Goal: Information Seeking & Learning: Learn about a topic

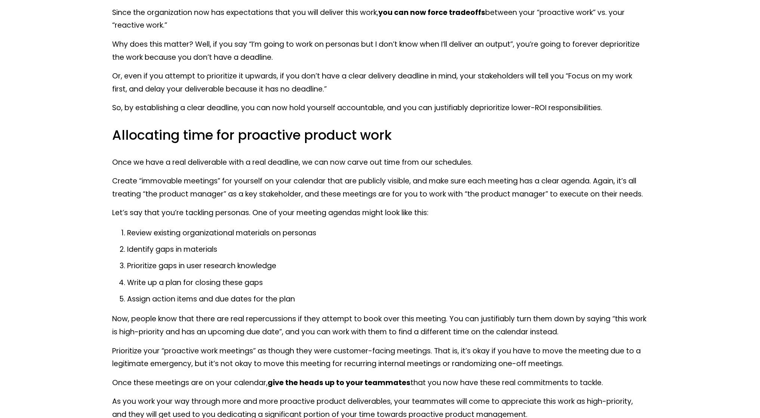
scroll to position [3401, 0]
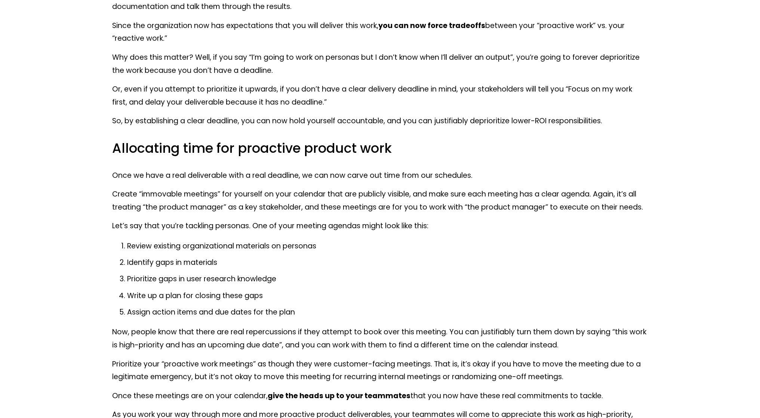
click at [149, 151] on h3 "Allocating time for proactive product work" at bounding box center [380, 149] width 536 height 18
click at [144, 158] on div at bounding box center [144, 158] width 0 height 0
click at [225, 124] on p "So, by establishing a clear deadline, you can now hold yourself accountable, an…" at bounding box center [380, 121] width 536 height 13
click at [421, 208] on p "Create “immovable meetings” for yourself on your calendar that are publicly vis…" at bounding box center [380, 201] width 536 height 26
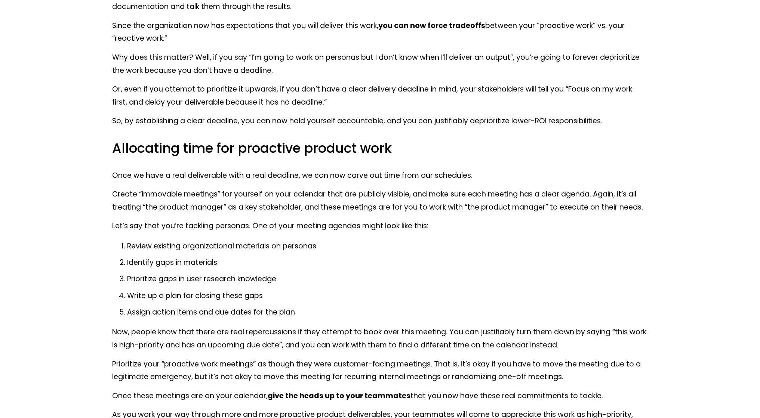
click at [561, 227] on p "Let’s say that you’re tackling personas. One of your meeting agendas might look…" at bounding box center [380, 226] width 536 height 13
click at [223, 226] on p "Let’s say that you’re tackling personas. One of your meeting agendas might look…" at bounding box center [380, 226] width 536 height 13
click at [218, 211] on div at bounding box center [218, 211] width 0 height 0
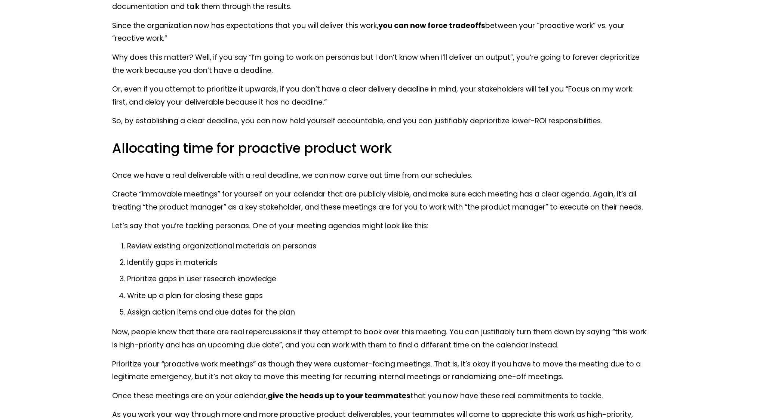
click at [391, 272] on ol "Review existing organizational materials on personas Identify gaps in materials…" at bounding box center [380, 279] width 536 height 79
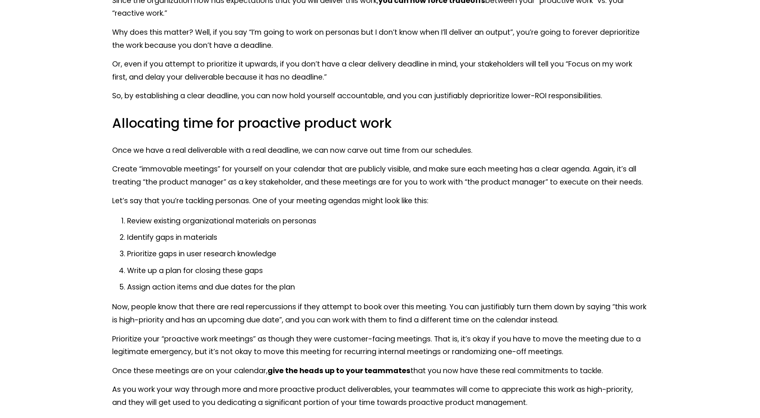
scroll to position [3438, 0]
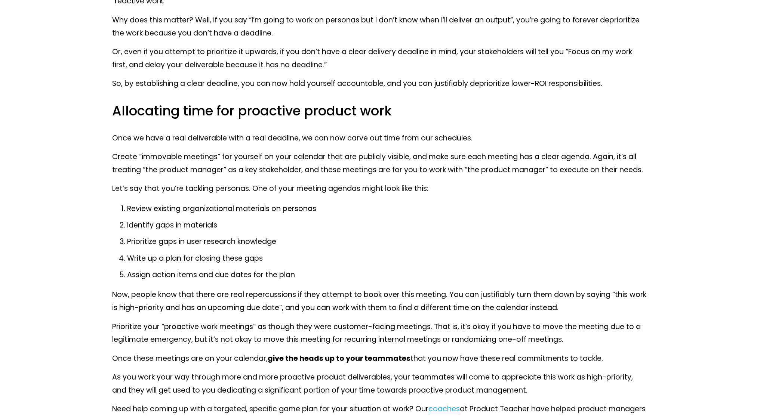
click at [127, 241] on p "Prioritize gaps in user research knowledge" at bounding box center [387, 242] width 521 height 13
click at [122, 227] on div at bounding box center [122, 227] width 0 height 0
click at [406, 248] on ol "Review existing organizational materials on personas Identify gaps in materials…" at bounding box center [380, 242] width 536 height 79
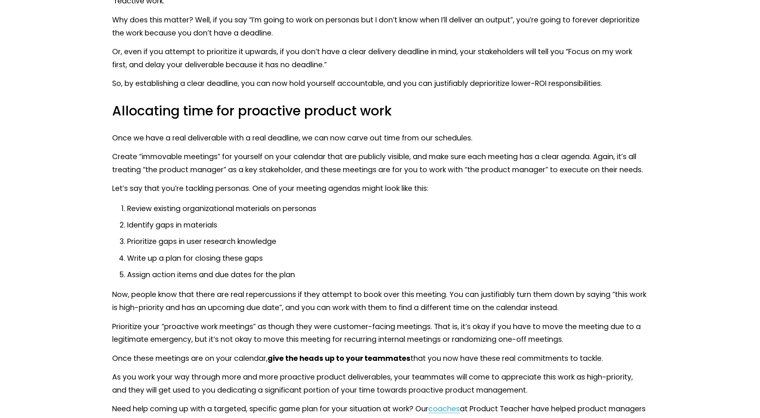
click at [403, 230] on p "Identify gaps in materials" at bounding box center [387, 225] width 521 height 13
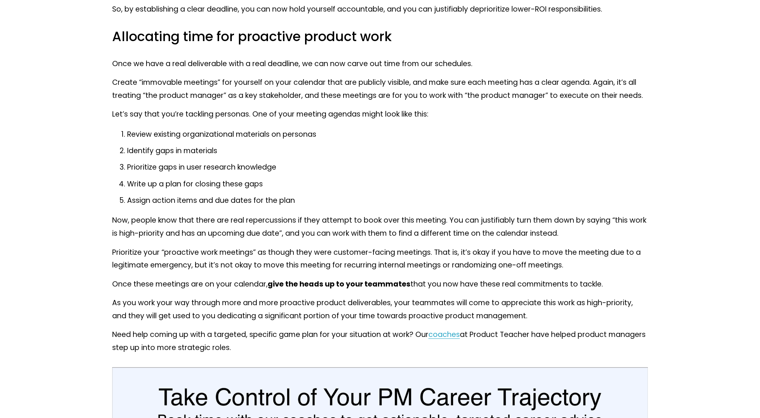
scroll to position [3513, 0]
click at [267, 220] on p "Now, people know that there are real repercussions if they attempt to book over…" at bounding box center [380, 227] width 536 height 26
click at [263, 205] on div at bounding box center [263, 205] width 0 height 0
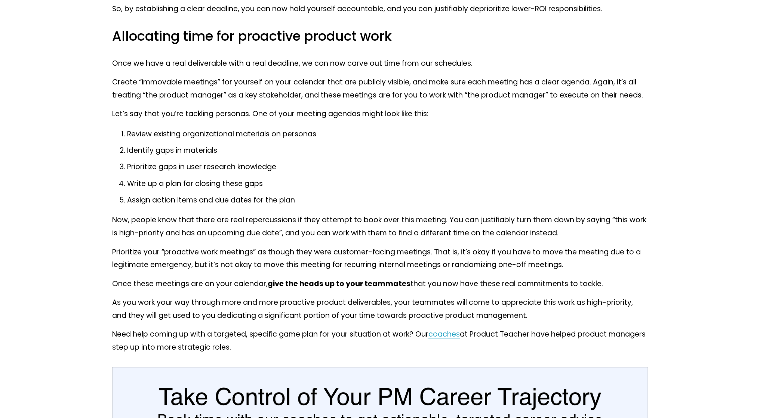
click at [389, 162] on p "Prioritize gaps in user research knowledge" at bounding box center [387, 167] width 521 height 13
click at [488, 218] on p "Now, people know that there are real repercussions if they attempt to book over…" at bounding box center [380, 227] width 536 height 26
click at [483, 205] on div at bounding box center [483, 205] width 0 height 0
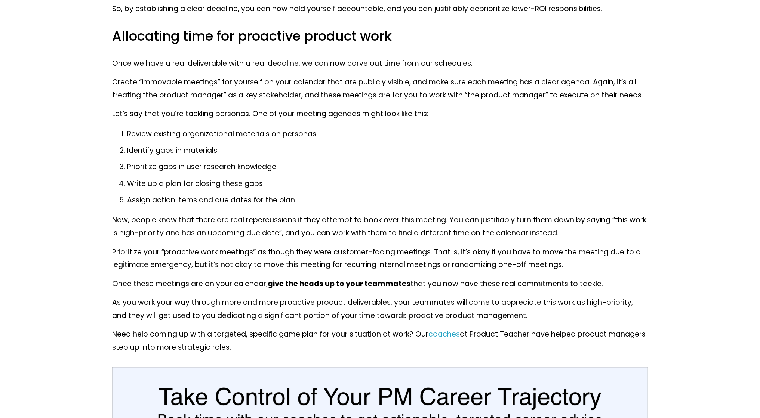
click at [602, 156] on p "Identify gaps in materials" at bounding box center [387, 150] width 521 height 13
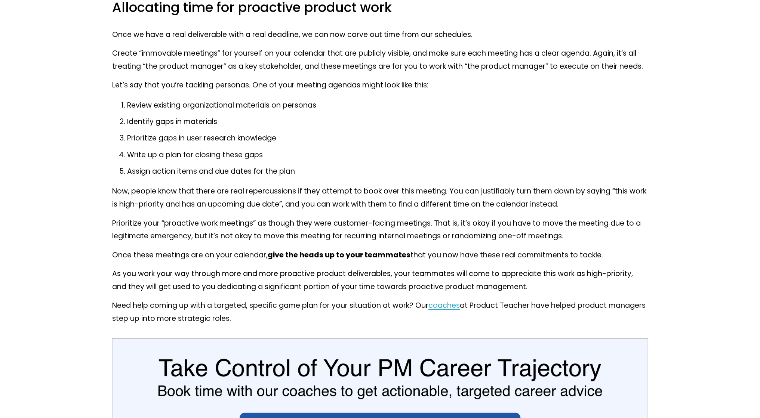
scroll to position [3588, 0]
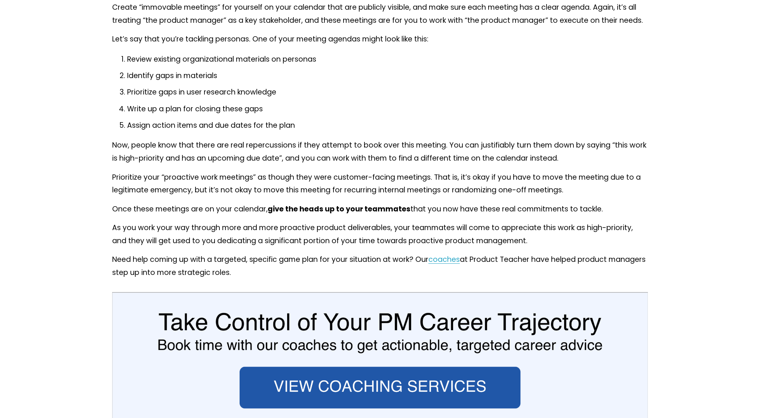
click at [131, 188] on p "Prioritize your “proactive work meetings” as though they were customer-facing m…" at bounding box center [380, 184] width 536 height 26
click at [126, 175] on div at bounding box center [126, 175] width 0 height 0
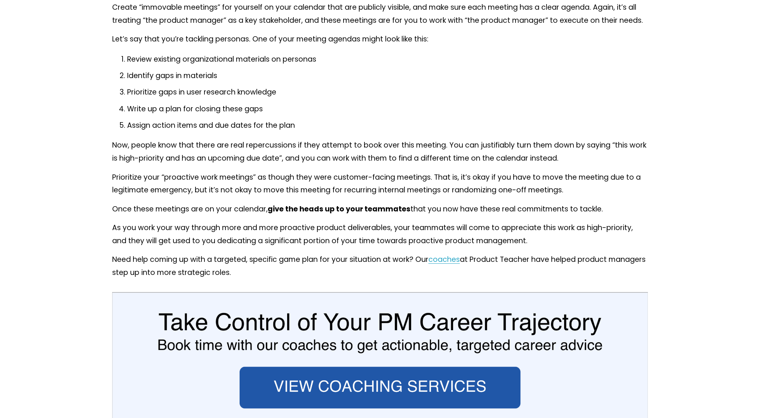
click at [539, 211] on p "Once these meetings are on your calendar, give the heads up to your teammates t…" at bounding box center [380, 209] width 536 height 13
click at [534, 215] on div at bounding box center [534, 215] width 0 height 0
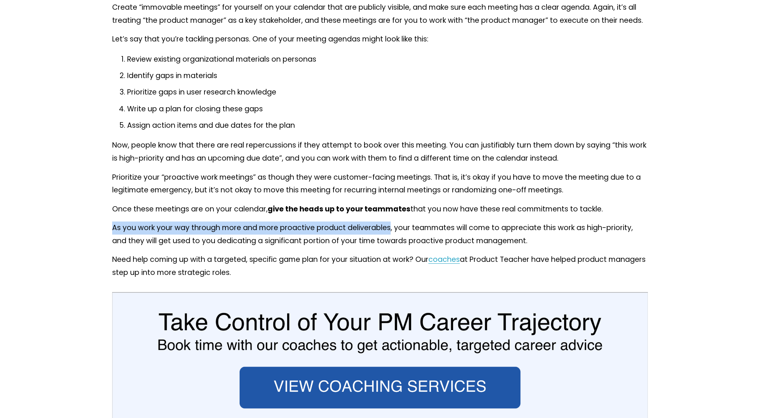
drag, startPoint x: 390, startPoint y: 229, endPoint x: 106, endPoint y: 228, distance: 284.2
click at [101, 213] on div at bounding box center [101, 213] width 0 height 0
click at [315, 233] on p "As you work your way through more and more proactive product deliverables, your…" at bounding box center [380, 235] width 536 height 26
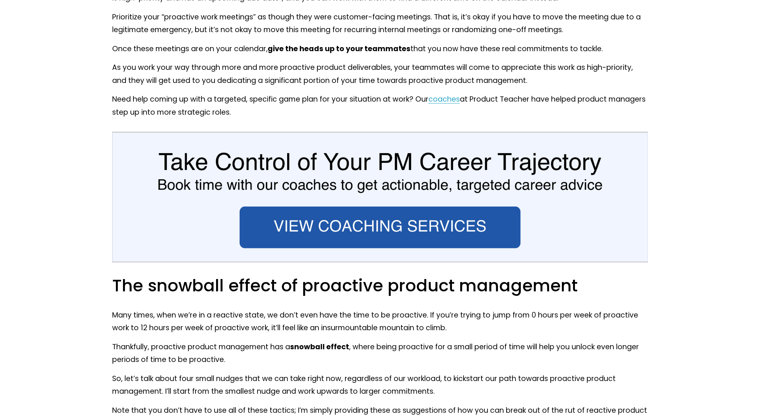
scroll to position [3737, 0]
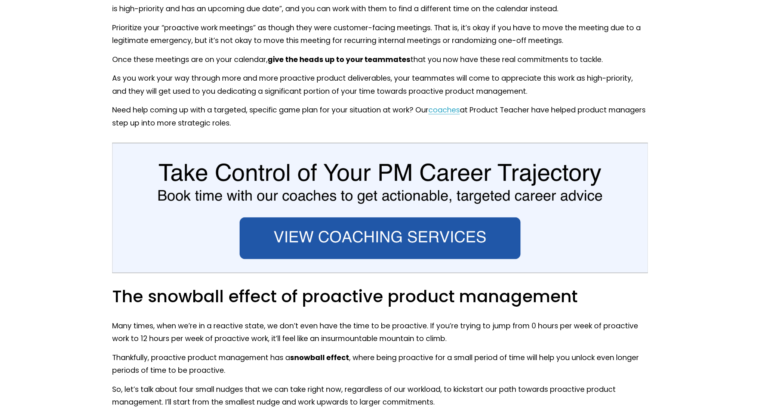
drag, startPoint x: 472, startPoint y: 108, endPoint x: 635, endPoint y: 119, distance: 163.4
click at [635, 119] on p "Need help coming up with a targeted, specific game plan for your situation at w…" at bounding box center [380, 117] width 536 height 26
click at [630, 129] on div at bounding box center [630, 129] width 0 height 0
copy p "Product Teacher have helped product managers step up into more strategic roles."
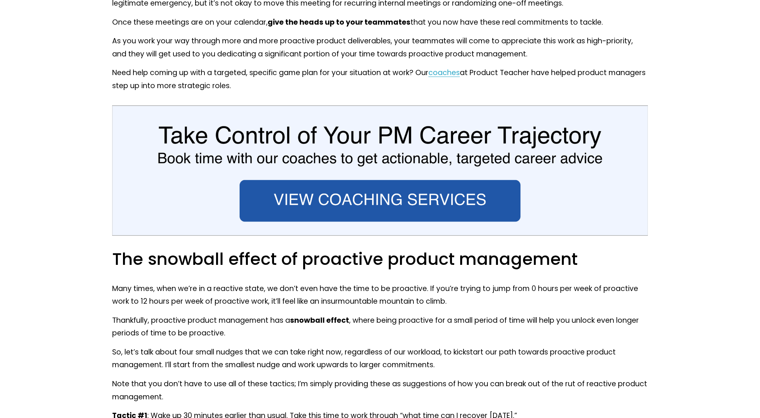
scroll to position [3812, 0]
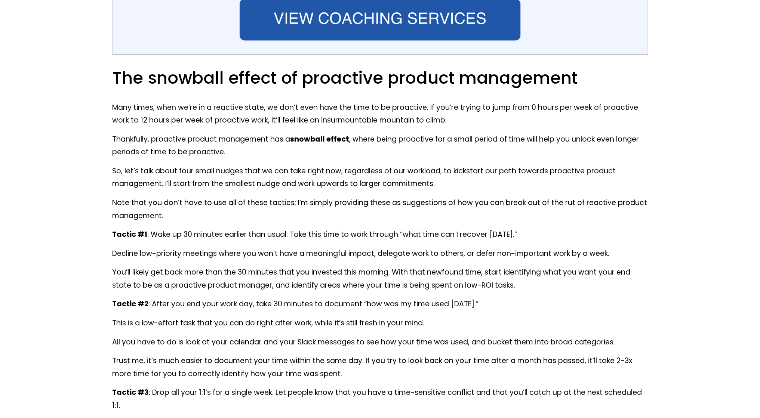
scroll to position [3924, 0]
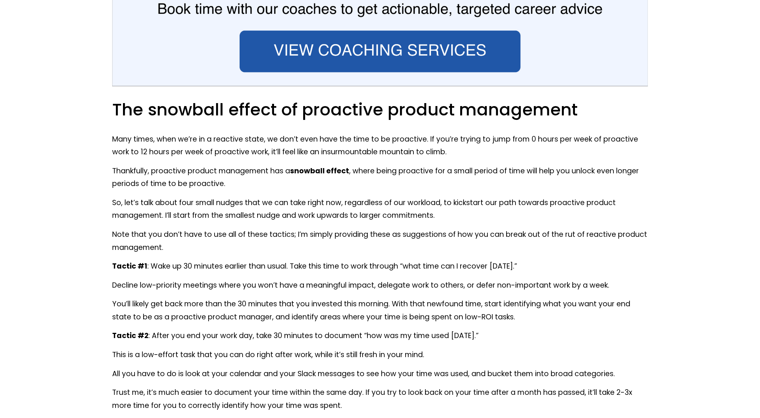
click at [347, 151] on p "Many times, when we’re in a reactive state, we don’t even have the time to be p…" at bounding box center [380, 146] width 536 height 26
click at [342, 137] on div at bounding box center [342, 137] width 0 height 0
click at [361, 148] on p "Many times, when we’re in a reactive state, we don’t even have the time to be p…" at bounding box center [380, 146] width 536 height 26
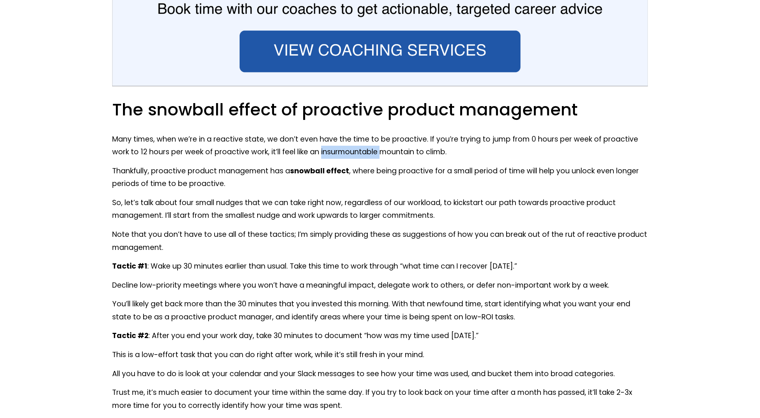
click at [361, 148] on p "Many times, when we’re in a reactive state, we don’t even have the time to be p…" at bounding box center [380, 146] width 536 height 26
click at [435, 143] on p "Many times, when we’re in a reactive state, we don’t even have the time to be p…" at bounding box center [380, 146] width 536 height 26
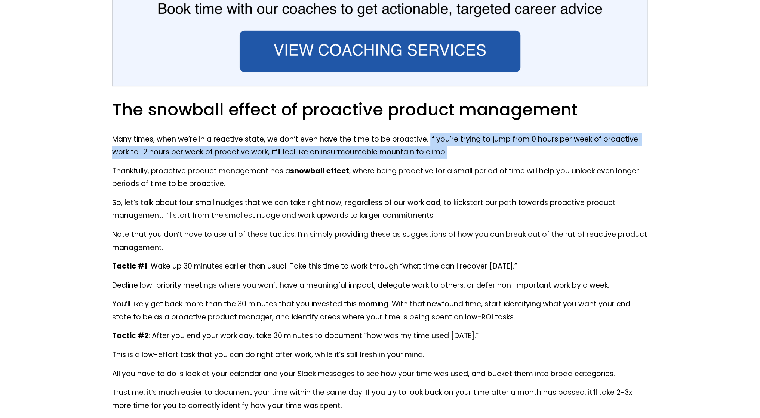
drag, startPoint x: 428, startPoint y: 140, endPoint x: 462, endPoint y: 149, distance: 35.6
click at [462, 149] on p "Many times, when we’re in a reactive state, we don’t even have the time to be p…" at bounding box center [380, 146] width 536 height 26
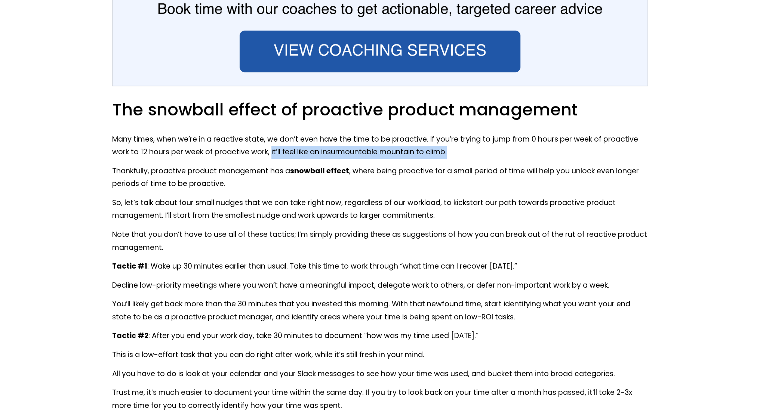
drag, startPoint x: 269, startPoint y: 151, endPoint x: 497, endPoint y: 151, distance: 227.8
click at [497, 151] on p "Many times, when we’re in a reactive state, we don’t even have the time to be p…" at bounding box center [380, 146] width 536 height 26
click at [492, 137] on div at bounding box center [492, 137] width 0 height 0
click at [567, 217] on p "So, let’s talk about four small nudges that we can take right now, regardless o…" at bounding box center [380, 210] width 536 height 26
click at [122, 173] on p "Thankfully, proactive product management has a snowball effect , where being pr…" at bounding box center [380, 178] width 536 height 26
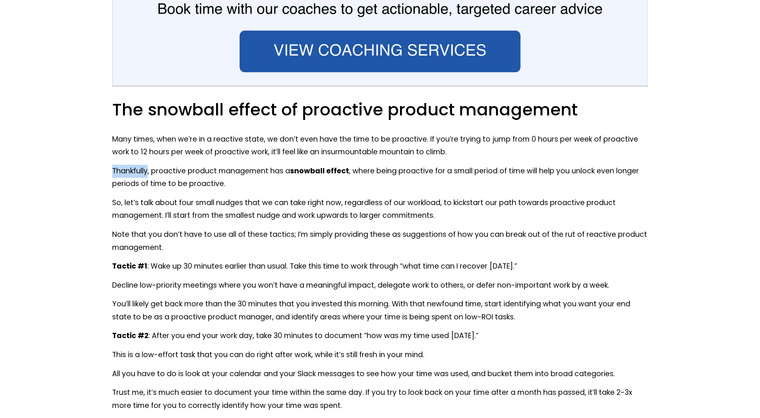
click at [122, 173] on p "Thankfully, proactive product management has a snowball effect , where being pr…" at bounding box center [380, 178] width 536 height 26
click at [117, 177] on div at bounding box center [117, 177] width 0 height 0
click at [482, 205] on p "So, let’s talk about four small nudges that we can take right now, regardless o…" at bounding box center [380, 210] width 536 height 26
drag, startPoint x: 596, startPoint y: 170, endPoint x: 629, endPoint y: 180, distance: 34.0
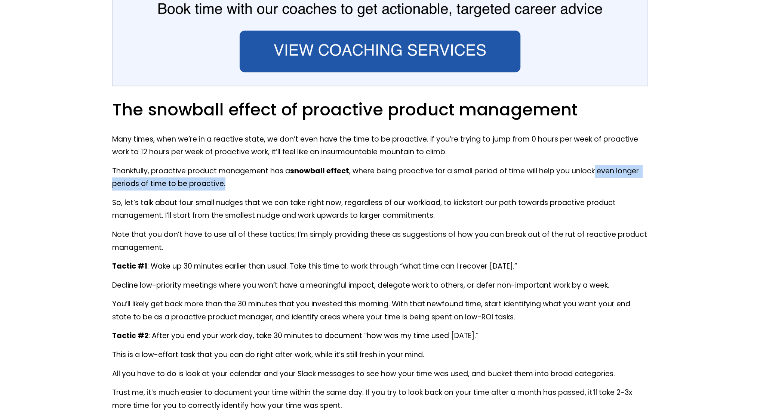
click at [629, 180] on p "Thankfully, proactive product management has a snowball effect , where being pr…" at bounding box center [380, 178] width 536 height 26
click at [513, 187] on p "Thankfully, proactive product management has a snowball effect , where being pr…" at bounding box center [380, 178] width 536 height 26
click at [350, 171] on p "Thankfully, proactive product management has a snowball effect , where being pr…" at bounding box center [380, 178] width 536 height 26
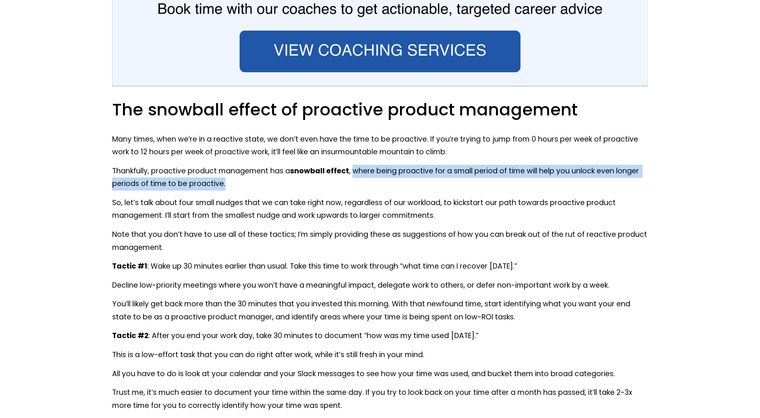
drag, startPoint x: 353, startPoint y: 173, endPoint x: 357, endPoint y: 181, distance: 9.2
click at [357, 181] on p "Thankfully, proactive product management has a snowball effect , where being pr…" at bounding box center [380, 178] width 536 height 26
click at [352, 189] on div at bounding box center [352, 189] width 0 height 0
copy p "where being proactive for a small period of time will help you unlock even long…"
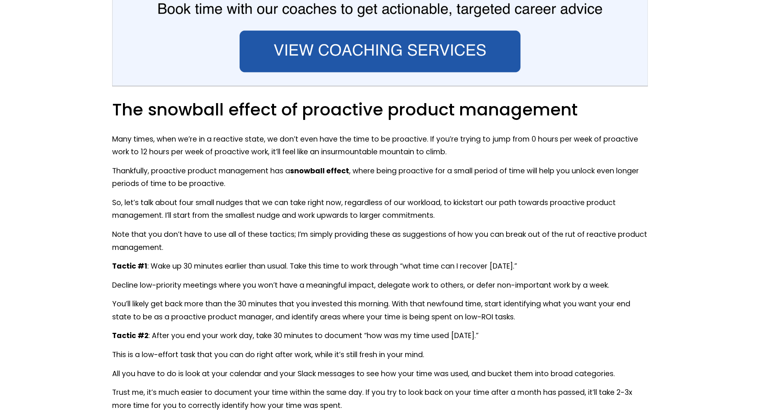
click at [571, 263] on p "Tactic #1 : Wake up 30 minutes earlier than usual. Take this time to work throu…" at bounding box center [380, 266] width 536 height 13
click at [220, 200] on p "So, let’s talk about four small nudges that we can take right now, regardless o…" at bounding box center [380, 210] width 536 height 26
click at [215, 188] on div at bounding box center [215, 188] width 0 height 0
click at [365, 205] on p "So, let’s talk about four small nudges that we can take right now, regardless o…" at bounding box center [380, 210] width 536 height 26
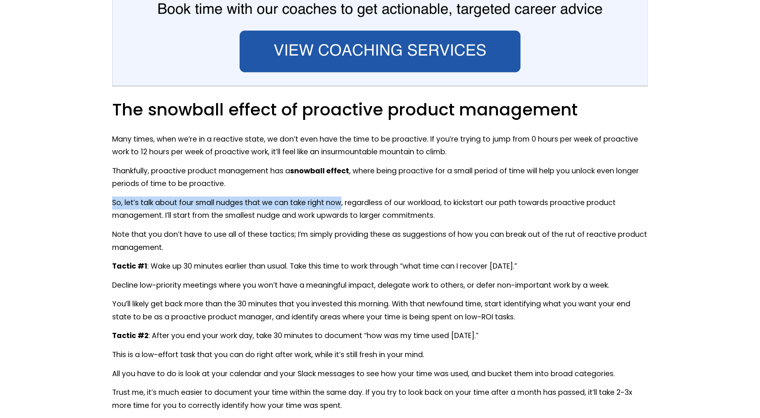
drag, startPoint x: 340, startPoint y: 203, endPoint x: 106, endPoint y: 201, distance: 234.1
click at [106, 201] on div "The snowball effect of proactive product management Many times, when we’re in a…" at bounding box center [380, 402] width 549 height 619
copy p "So, let’s talk about four small nudges that we can take right now"
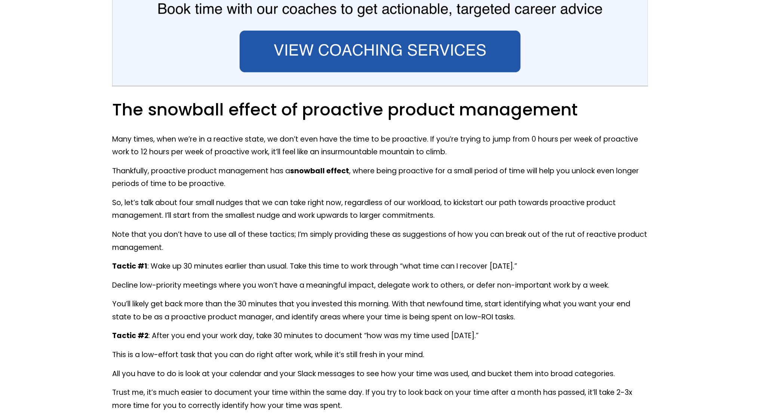
click at [411, 218] on p "So, let’s talk about four small nudges that we can take right now, regardless o…" at bounding box center [380, 210] width 536 height 26
click at [407, 221] on div at bounding box center [407, 221] width 0 height 0
click at [405, 264] on p "Tactic #1 : Wake up 30 minutes earlier than usual. Take this time to work throu…" at bounding box center [380, 266] width 536 height 13
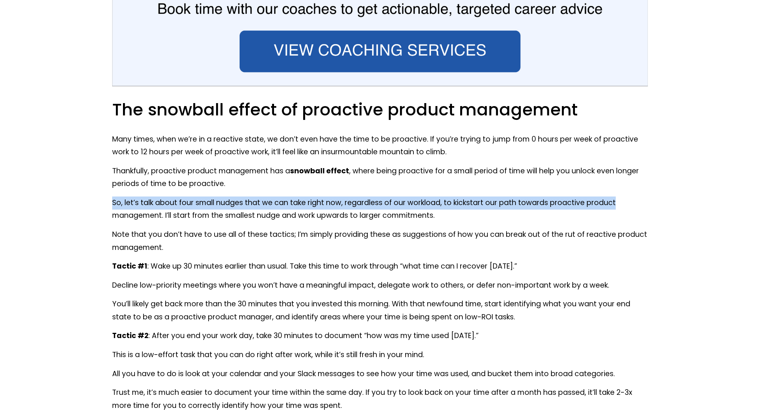
drag, startPoint x: 613, startPoint y: 203, endPoint x: 113, endPoint y: 199, distance: 500.0
click at [113, 199] on p "So, let’s talk about four small nudges that we can take right now, regardless o…" at bounding box center [380, 210] width 536 height 26
click at [108, 188] on div at bounding box center [108, 188] width 0 height 0
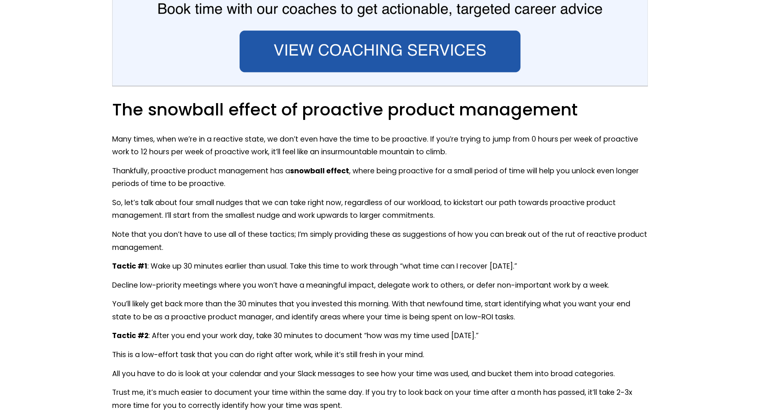
click at [567, 231] on p "Note that you don’t have to use all of these tactics; I’m simply providing thes…" at bounding box center [380, 242] width 536 height 26
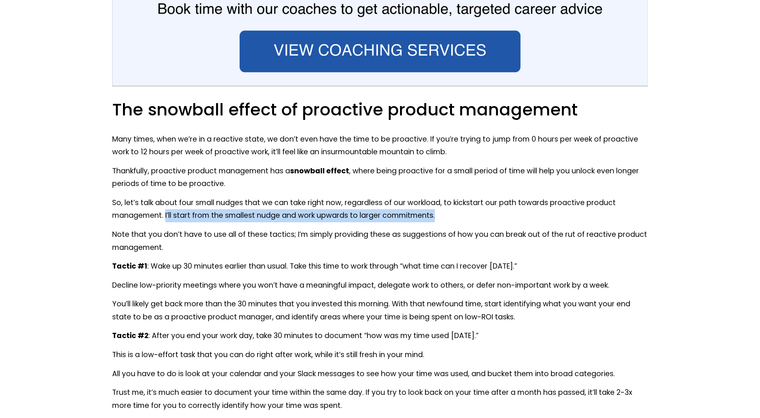
drag, startPoint x: 166, startPoint y: 215, endPoint x: 445, endPoint y: 216, distance: 278.6
click at [445, 216] on p "So, let’s talk about four small nudges that we can take right now, regardless o…" at bounding box center [380, 210] width 536 height 26
click at [440, 221] on div at bounding box center [440, 221] width 0 height 0
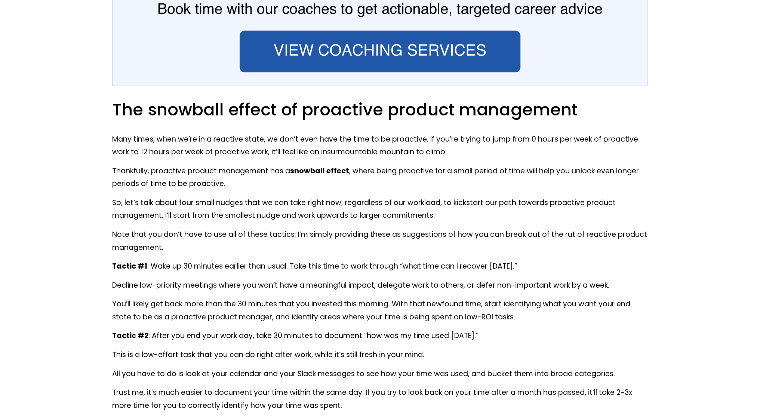
click at [313, 226] on div "The snowball effect of proactive product management Many times, when we’re in a…" at bounding box center [380, 402] width 536 height 607
click at [165, 217] on p "So, let’s talk about four small nudges that we can take right now, regardless o…" at bounding box center [380, 210] width 536 height 26
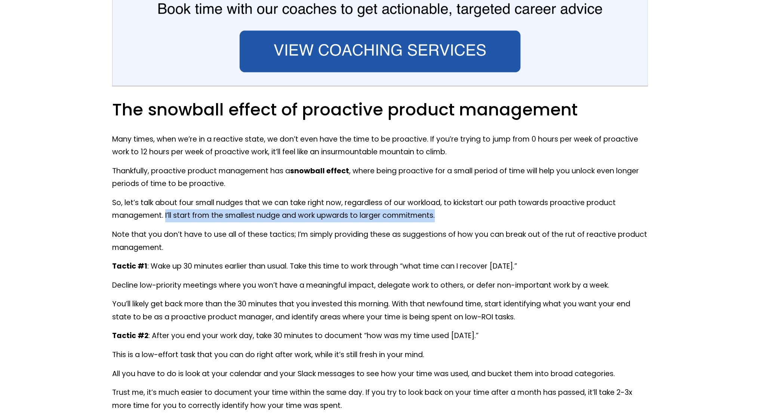
drag, startPoint x: 166, startPoint y: 217, endPoint x: 459, endPoint y: 222, distance: 292.9
click at [459, 222] on p "So, let’s talk about four small nudges that we can take right now, regardless o…" at bounding box center [380, 210] width 536 height 26
copy p "I’ll start from the smallest nudge and work upwards to larger commitments."
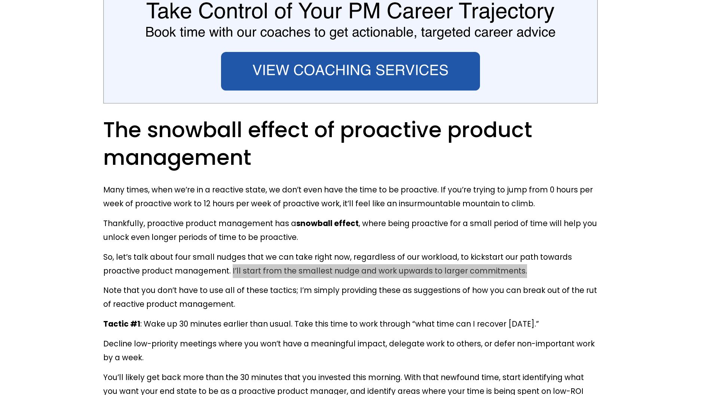
scroll to position [4560, 0]
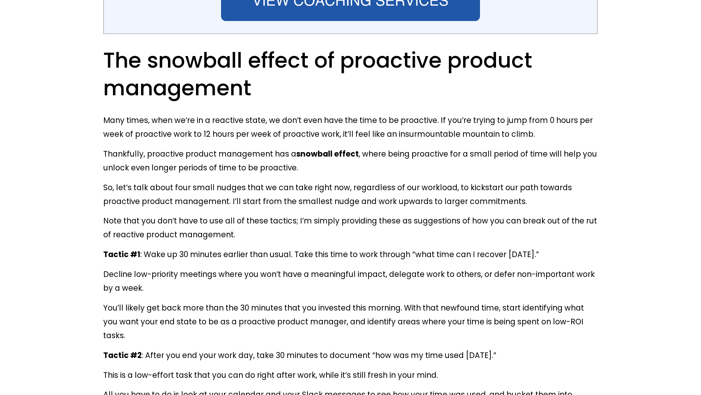
click at [287, 214] on p "Note that you don’t have to use all of these tactics; I’m simply providing thes…" at bounding box center [350, 228] width 494 height 28
click at [282, 193] on div at bounding box center [282, 193] width 0 height 0
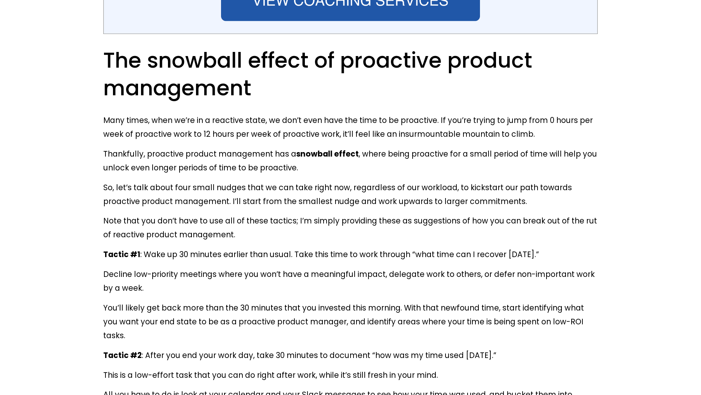
click at [327, 214] on p "Note that you don’t have to use all of these tactics; I’m simply providing thes…" at bounding box center [350, 228] width 494 height 28
click at [322, 193] on div at bounding box center [322, 193] width 0 height 0
click at [461, 248] on p "Tactic #1 : Wake up 30 minutes earlier than usual. Take this time to work throu…" at bounding box center [350, 255] width 494 height 14
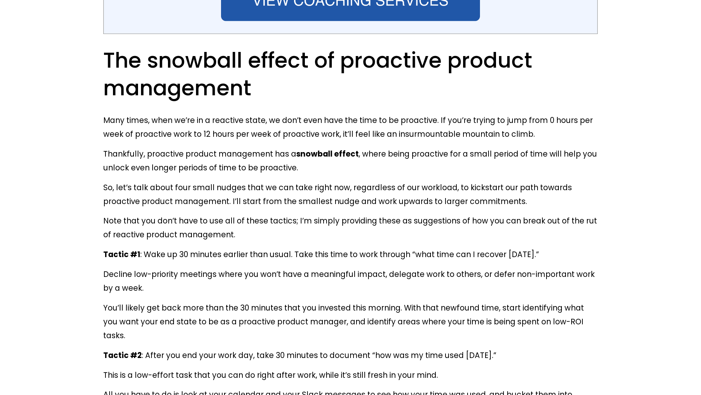
click at [591, 214] on p "Note that you don’t have to use all of these tactics; I’m simply providing thes…" at bounding box center [350, 228] width 494 height 28
click at [590, 214] on p "Note that you don’t have to use all of these tactics; I’m simply providing thes…" at bounding box center [350, 228] width 494 height 28
click at [585, 193] on div at bounding box center [585, 193] width 0 height 0
click at [574, 181] on p "So, let’s talk about four small nudges that we can take right now, regardless o…" at bounding box center [350, 195] width 494 height 28
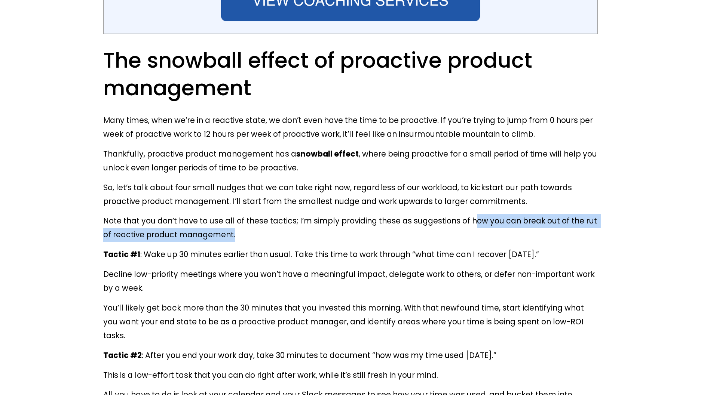
drag, startPoint x: 474, startPoint y: 188, endPoint x: 270, endPoint y: 202, distance: 205.0
click at [263, 214] on p "Note that you don’t have to use all of these tactics; I’m simply providing thes…" at bounding box center [350, 228] width 494 height 28
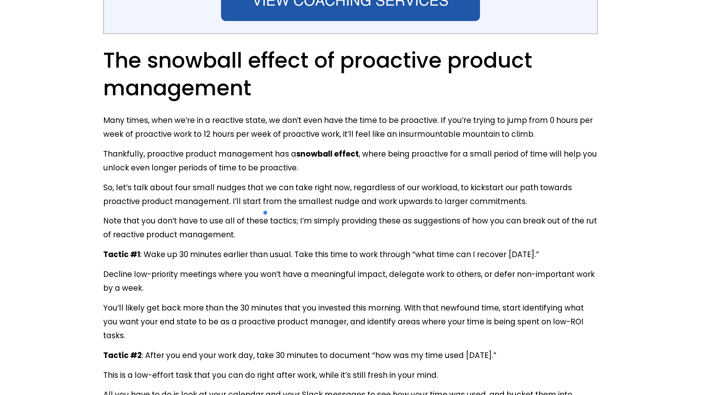
click at [467, 214] on p "Note that you don’t have to use all of these tactics; I’m simply providing thes…" at bounding box center [350, 228] width 494 height 28
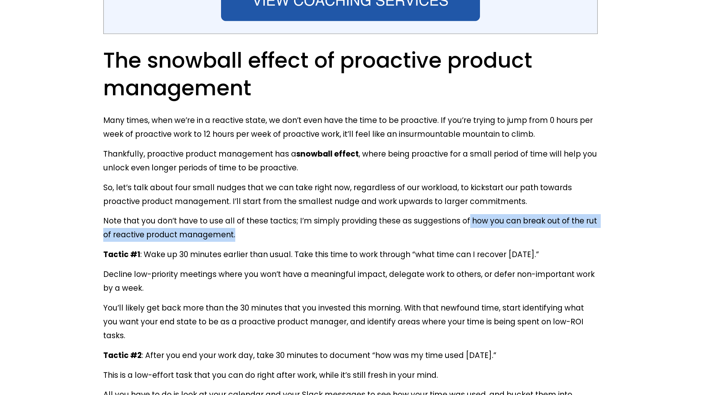
drag, startPoint x: 469, startPoint y: 188, endPoint x: 473, endPoint y: 202, distance: 14.2
click at [473, 214] on p "Note that you don’t have to use all of these tactics; I’m simply providing thes…" at bounding box center [350, 228] width 494 height 28
click at [469, 207] on div at bounding box center [469, 207] width 0 height 0
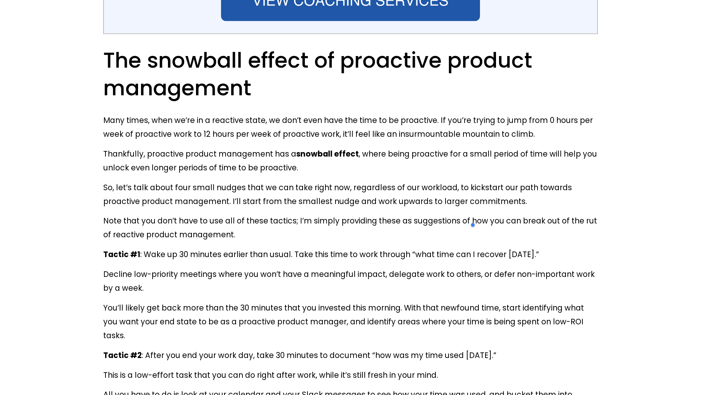
click at [592, 214] on p "Note that you don’t have to use all of these tactics; I’m simply providing thes…" at bounding box center [350, 228] width 494 height 28
click at [588, 193] on div at bounding box center [588, 193] width 0 height 0
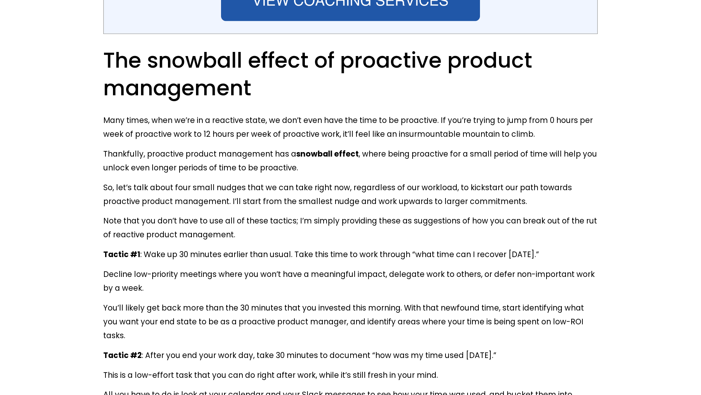
click at [287, 268] on p "Decline low-priority meetings where you won’t have a meaningful impact, delegat…" at bounding box center [350, 282] width 494 height 28
click at [283, 214] on p "Note that you don’t have to use all of these tactics; I’m simply providing thes…" at bounding box center [350, 228] width 494 height 28
click at [278, 172] on div at bounding box center [278, 172] width 0 height 0
click at [410, 248] on p "Tactic #1 : Wake up 30 minutes earlier than usual. Take this time to work throu…" at bounding box center [350, 255] width 494 height 14
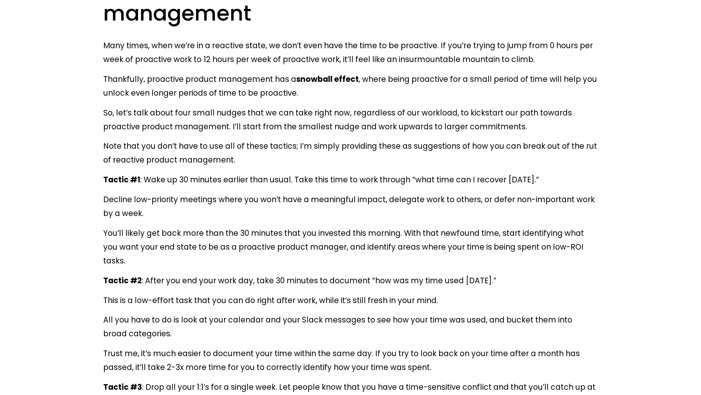
scroll to position [4710, 0]
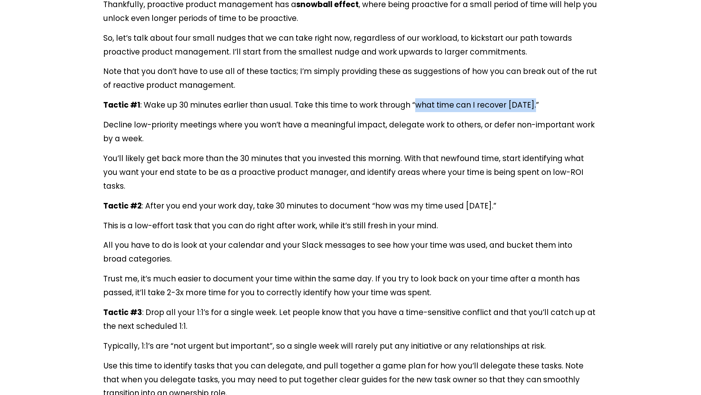
drag, startPoint x: 417, startPoint y: 73, endPoint x: 533, endPoint y: 70, distance: 116.7
click at [533, 98] on p "Tactic #1 : Wake up 30 minutes earlier than usual. Take this time to work throu…" at bounding box center [350, 105] width 494 height 14
click at [528, 56] on div at bounding box center [528, 56] width 0 height 0
click at [110, 118] on p "Decline low-priority meetings where you won’t have a meaningful impact, delegat…" at bounding box center [350, 132] width 494 height 28
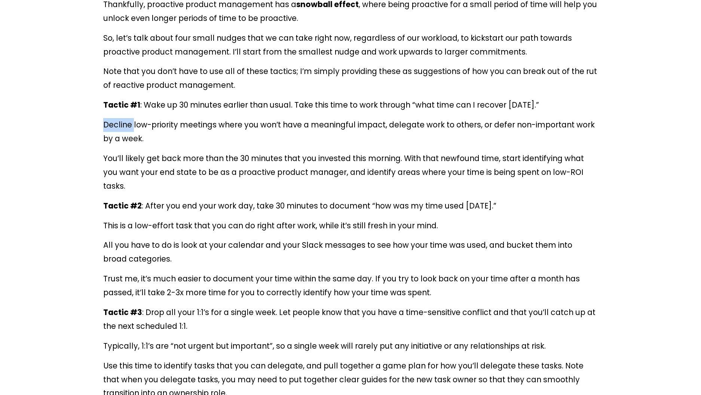
click at [110, 118] on p "Decline low-priority meetings where you won’t have a meaningful impact, delegat…" at bounding box center [350, 132] width 494 height 28
click at [105, 97] on div at bounding box center [105, 97] width 0 height 0
click at [263, 117] on div "The snowball effect of proactive product management Many times, when we’re in a…" at bounding box center [350, 288] width 494 height 783
click at [503, 118] on p "Decline low-priority meetings where you won’t have a meaningful impact, delegat…" at bounding box center [350, 132] width 494 height 28
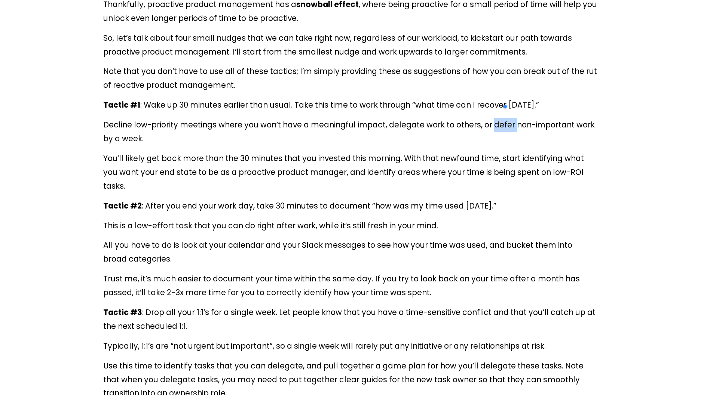
click at [498, 97] on div at bounding box center [498, 97] width 0 height 0
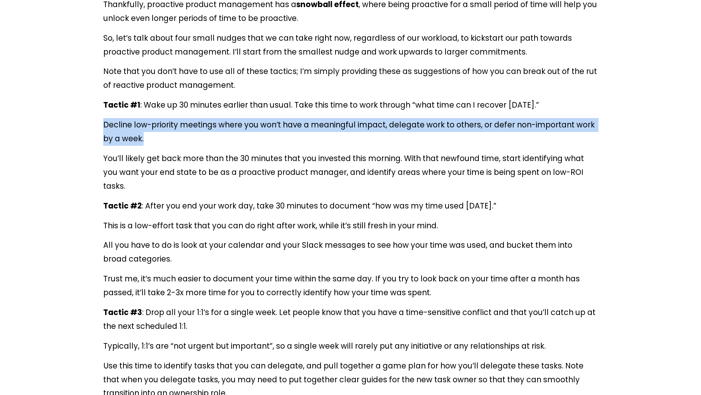
drag, startPoint x: 104, startPoint y: 91, endPoint x: 157, endPoint y: 103, distance: 54.2
click at [157, 118] on p "Decline low-priority meetings where you won’t have a meaningful impact, delegat…" at bounding box center [350, 132] width 494 height 28
click at [152, 111] on div at bounding box center [152, 111] width 0 height 0
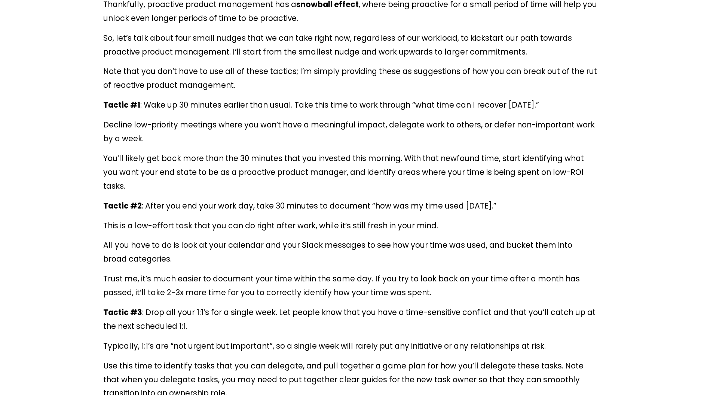
click at [522, 199] on p "Tactic #2 : After you end your work day, take 30 minutes to document “how was m…" at bounding box center [350, 206] width 494 height 14
click at [505, 118] on p "Decline low-priority meetings where you won’t have a meaningful impact, delegat…" at bounding box center [350, 132] width 494 height 28
click at [500, 97] on div at bounding box center [500, 97] width 0 height 0
click at [122, 118] on p "Decline low-priority meetings where you won’t have a meaningful impact, delegat…" at bounding box center [350, 132] width 494 height 28
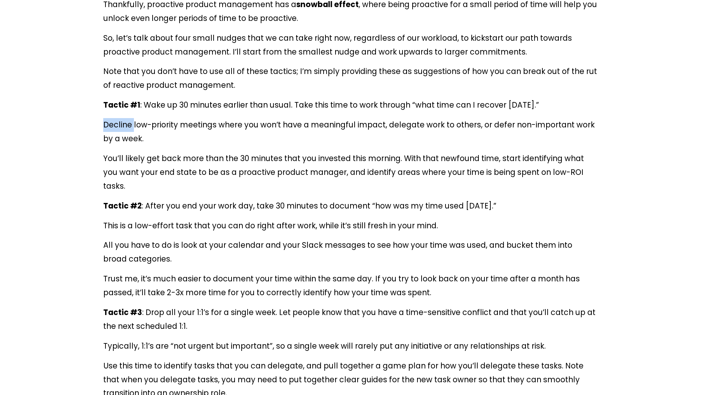
click at [122, 118] on p "Decline low-priority meetings where you won’t have a meaningful impact, delegat…" at bounding box center [350, 132] width 494 height 28
click at [402, 118] on p "Decline low-priority meetings where you won’t have a meaningful impact, delegat…" at bounding box center [350, 132] width 494 height 28
click at [397, 97] on div at bounding box center [397, 97] width 0 height 0
click at [124, 118] on p "Decline low-priority meetings where you won’t have a meaningful impact, delegat…" at bounding box center [350, 132] width 494 height 28
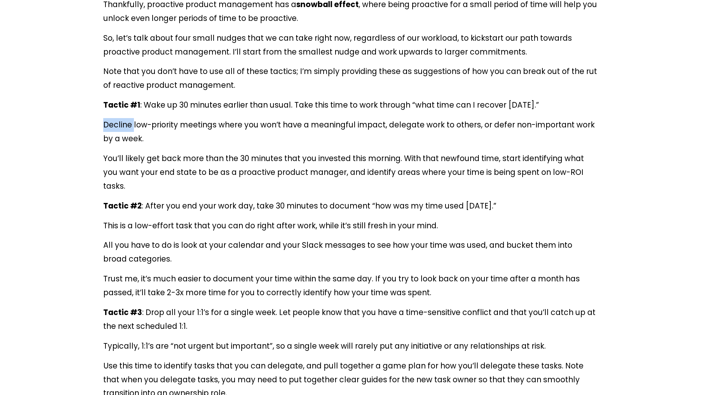
click at [124, 118] on p "Decline low-priority meetings where you won’t have a meaningful impact, delegat…" at bounding box center [350, 132] width 494 height 28
copy p "Decline"
click at [404, 118] on p "Decline low-priority meetings where you won’t have a meaningful impact, delegat…" at bounding box center [350, 132] width 494 height 28
copy p "delegate"
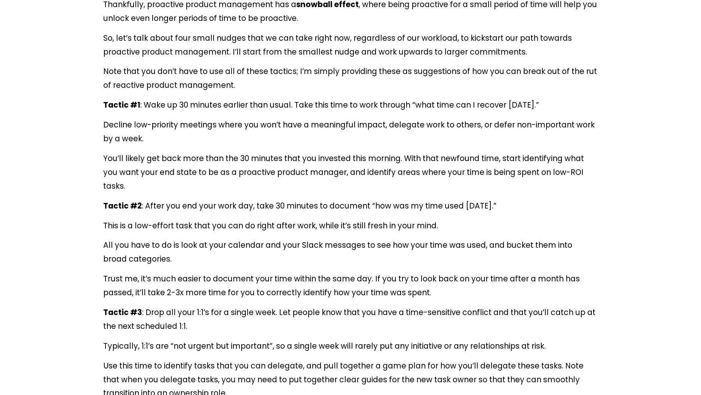
click at [508, 118] on p "Decline low-priority meetings where you won’t have a meaningful impact, delegat…" at bounding box center [350, 132] width 494 height 28
copy p "defer"
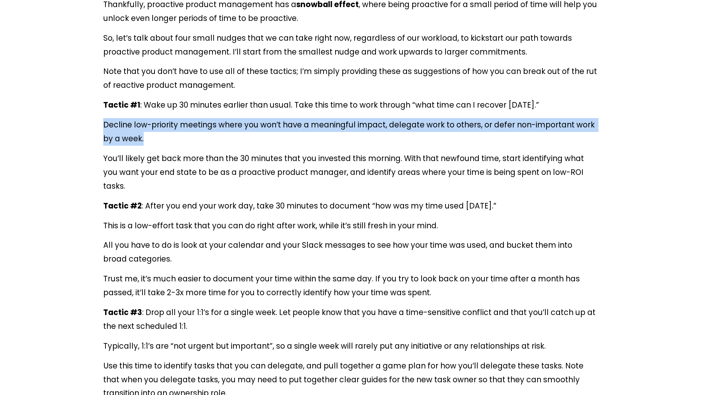
drag, startPoint x: 105, startPoint y: 91, endPoint x: 150, endPoint y: 101, distance: 45.2
click at [150, 118] on p "Decline low-priority meetings where you won’t have a meaningful impact, delegat…" at bounding box center [350, 132] width 494 height 28
copy p "Decline low-priority meetings where you won’t have a meaningful impact, delegat…"
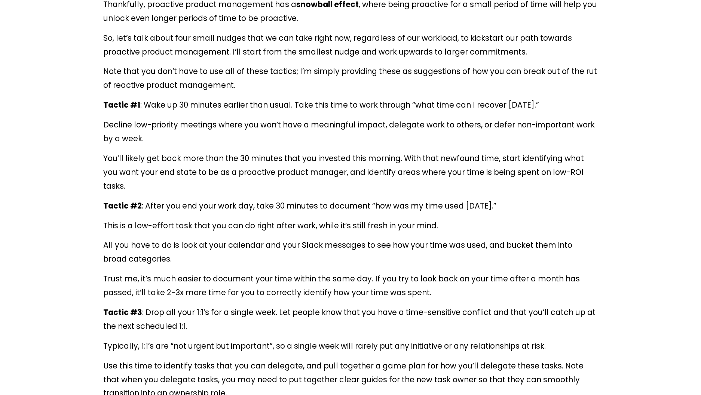
click at [364, 152] on p "You’ll likely get back more than the 30 minutes that you invested this morning.…" at bounding box center [350, 173] width 494 height 42
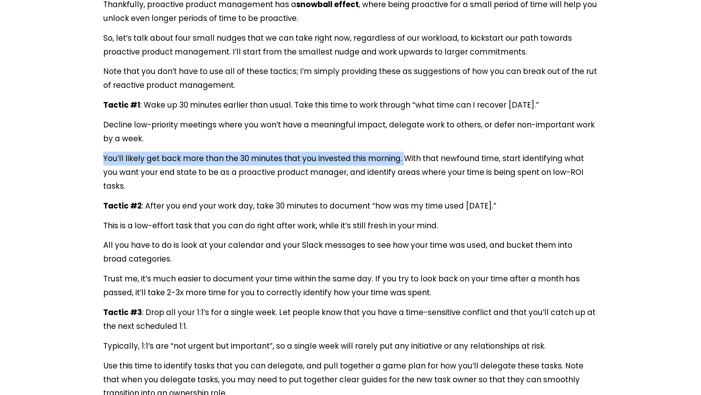
drag, startPoint x: 293, startPoint y: 134, endPoint x: 111, endPoint y: 130, distance: 182.2
click at [86, 131] on div at bounding box center [86, 131] width 0 height 0
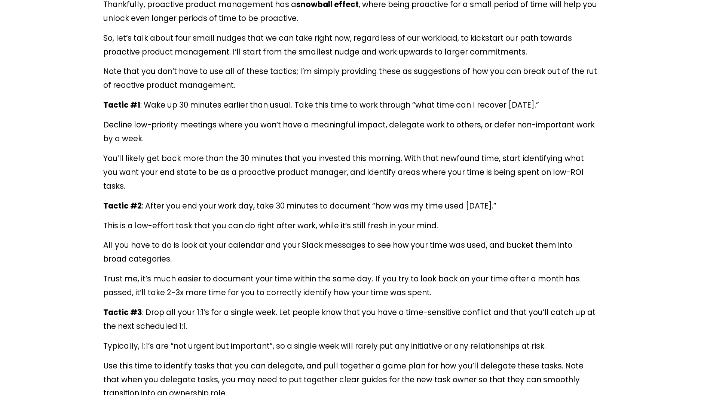
click at [368, 160] on div "The snowball effect of proactive product management Many times, when we’re in a…" at bounding box center [350, 288] width 494 height 783
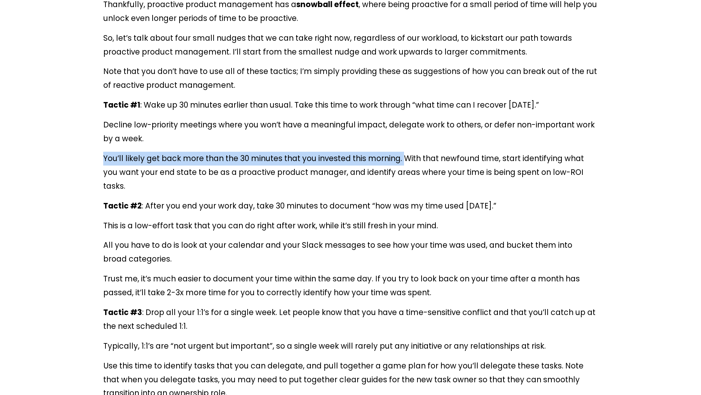
drag, startPoint x: 103, startPoint y: 124, endPoint x: 404, endPoint y: 123, distance: 300.7
click at [404, 123] on div "The snowball effect of proactive product management Many times, when we’re in a…" at bounding box center [350, 289] width 507 height 796
click at [399, 109] on div at bounding box center [399, 109] width 0 height 0
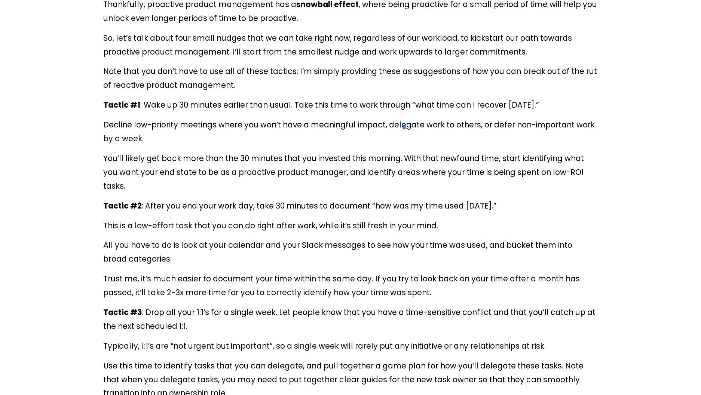
click at [269, 118] on p "Decline low-priority meetings where you won’t have a meaningful impact, delegat…" at bounding box center [350, 132] width 494 height 28
click at [208, 152] on p "You’ll likely get back more than the 30 minutes that you invested this morning.…" at bounding box center [350, 173] width 494 height 42
drag, startPoint x: 145, startPoint y: 126, endPoint x: 179, endPoint y: 124, distance: 33.7
click at [179, 152] on p "You’ll likely get back more than the 30 minutes that you invested this morning.…" at bounding box center [350, 173] width 494 height 42
click at [174, 109] on div at bounding box center [174, 109] width 0 height 0
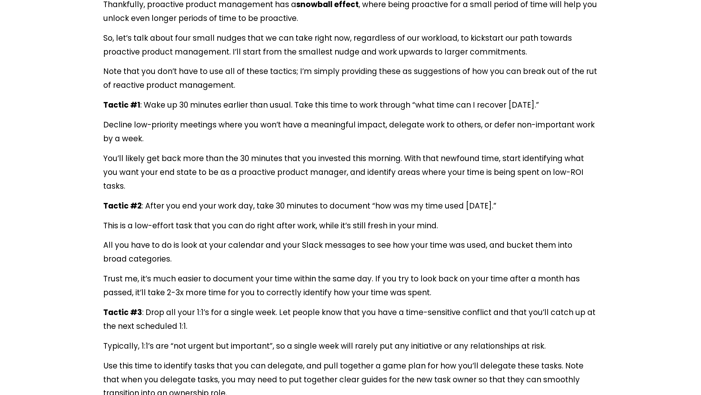
click at [245, 118] on p "Decline low-priority meetings where you won’t have a meaningful impact, delegat…" at bounding box center [350, 132] width 494 height 28
click at [452, 152] on p "You’ll likely get back more than the 30 minutes that you invested this morning.…" at bounding box center [350, 173] width 494 height 42
click at [447, 109] on div at bounding box center [447, 109] width 0 height 0
click at [457, 126] on div at bounding box center [486, 130] width 71 height 15
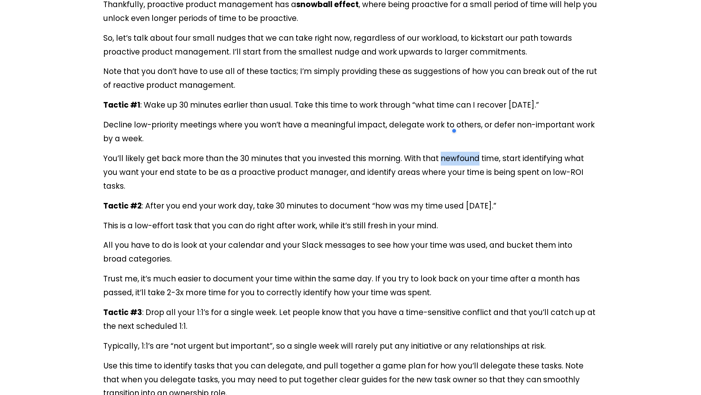
click at [457, 126] on div at bounding box center [486, 130] width 71 height 15
copy p "newfound"
click at [354, 199] on p "Tactic #2 : After you end your work day, take 30 minutes to document “how was m…" at bounding box center [350, 206] width 494 height 14
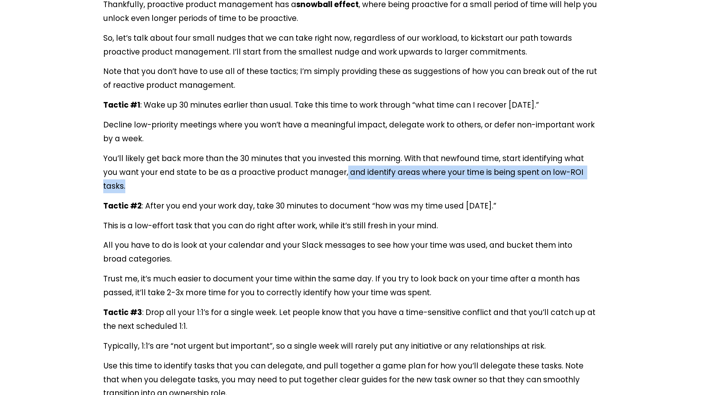
drag, startPoint x: 348, startPoint y: 139, endPoint x: 372, endPoint y: 156, distance: 29.6
click at [372, 156] on p "You’ll likely get back more than the 30 minutes that you invested this morning.…" at bounding box center [350, 173] width 494 height 42
click at [367, 159] on div at bounding box center [367, 159] width 0 height 0
click at [573, 157] on p "You’ll likely get back more than the 30 minutes that you invested this morning.…" at bounding box center [350, 173] width 494 height 42
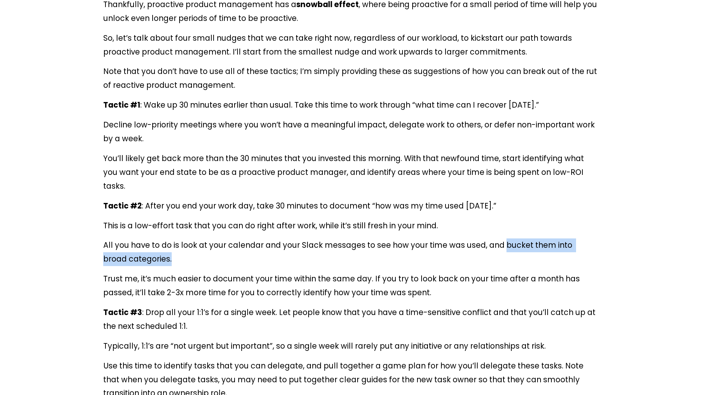
drag, startPoint x: 505, startPoint y: 214, endPoint x: 530, endPoint y: 221, distance: 25.9
click at [530, 239] on p "All you have to do is look at your calendar and your Slack messages to see how …" at bounding box center [350, 253] width 494 height 28
click at [525, 232] on div at bounding box center [525, 232] width 0 height 0
click at [577, 199] on p "Tactic #2 : After you end your work day, take 30 minutes to document “how was m…" at bounding box center [350, 206] width 494 height 14
click at [521, 239] on p "All you have to do is look at your calendar and your Slack messages to see how …" at bounding box center [350, 253] width 494 height 28
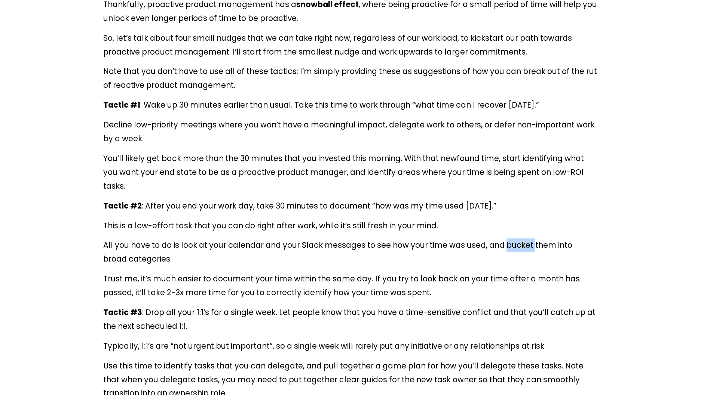
click at [521, 239] on p "All you have to do is look at your calendar and your Slack messages to see how …" at bounding box center [350, 253] width 494 height 28
click at [516, 196] on div at bounding box center [516, 196] width 0 height 0
click at [596, 199] on p "Tactic #2 : After you end your work day, take 30 minutes to document “how was m…" at bounding box center [350, 206] width 494 height 14
click at [518, 239] on p "All you have to do is look at your calendar and your Slack messages to see how …" at bounding box center [350, 253] width 494 height 28
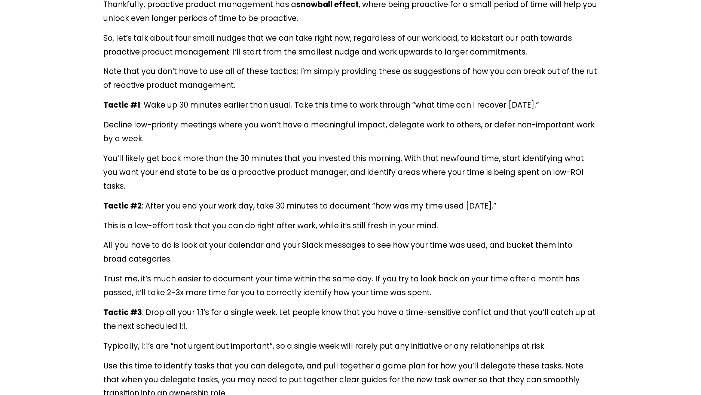
click at [533, 219] on p "This is a low-effort task that you can do right after work, while it’s still fr…" at bounding box center [350, 226] width 494 height 14
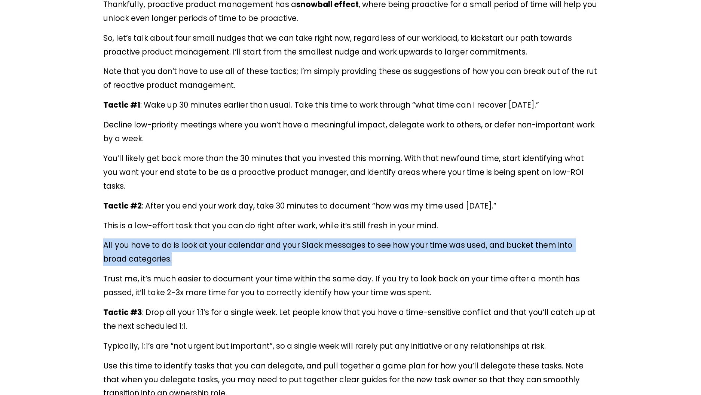
drag, startPoint x: 134, startPoint y: 215, endPoint x: 147, endPoint y: 221, distance: 15.2
click at [147, 221] on div "The snowball effect of proactive product management Many times, when we’re in a…" at bounding box center [350, 289] width 507 height 796
copy p "All you have to do is look at your calendar and your Slack messages to see how …"
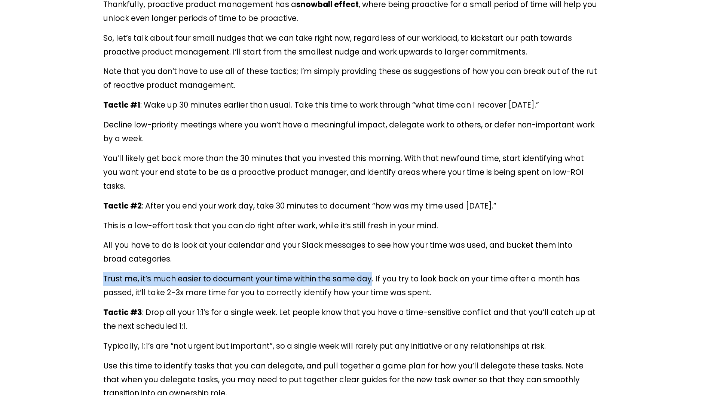
drag, startPoint x: 369, startPoint y: 247, endPoint x: 102, endPoint y: 234, distance: 267.4
click at [102, 234] on div "The snowball effect of proactive product management Many times, when we’re in a…" at bounding box center [350, 289] width 507 height 796
click at [98, 230] on div at bounding box center [98, 230] width 0 height 0
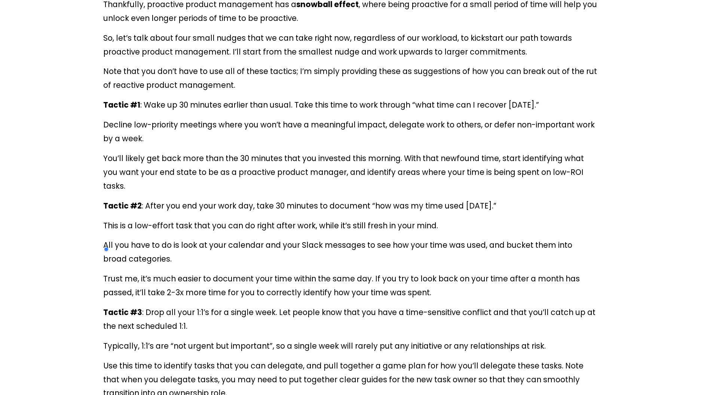
click at [523, 272] on div "The snowball effect of proactive product management Many times, when we’re in a…" at bounding box center [350, 288] width 494 height 783
click at [506, 239] on p "All you have to do is look at your calendar and your Slack messages to see how …" at bounding box center [350, 253] width 494 height 28
click at [502, 218] on div at bounding box center [502, 218] width 0 height 0
click at [275, 272] on p "Trust me, it’s much easier to document your time within the same day. If you tr…" at bounding box center [350, 286] width 494 height 28
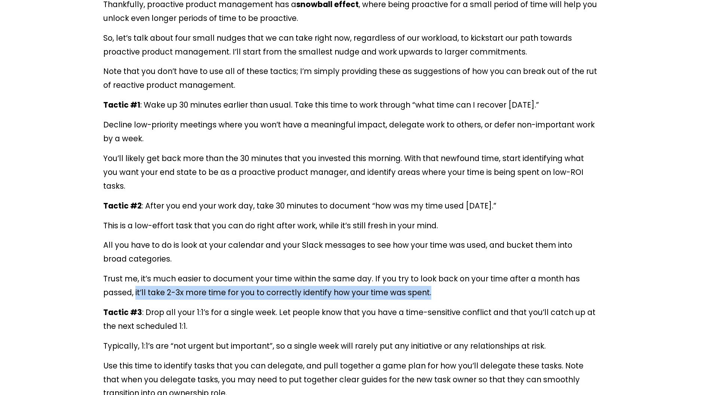
drag, startPoint x: 432, startPoint y: 261, endPoint x: 135, endPoint y: 257, distance: 297.3
click at [135, 272] on p "Trust me, it’s much easier to document your time within the same day. If you tr…" at bounding box center [350, 286] width 494 height 28
click at [130, 244] on div at bounding box center [130, 244] width 0 height 0
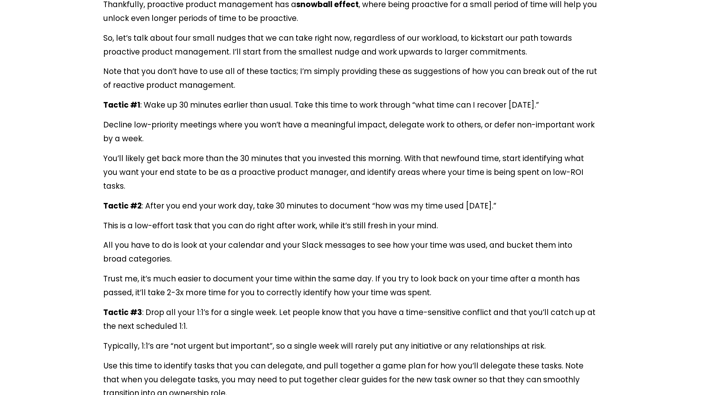
click at [192, 306] on p "Tactic #3 : Drop all your 1:1’s for a single week. Let people know that you hav…" at bounding box center [350, 320] width 494 height 28
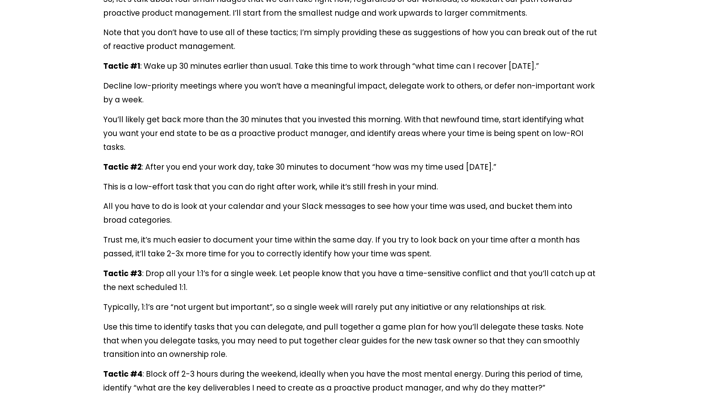
scroll to position [4822, 0]
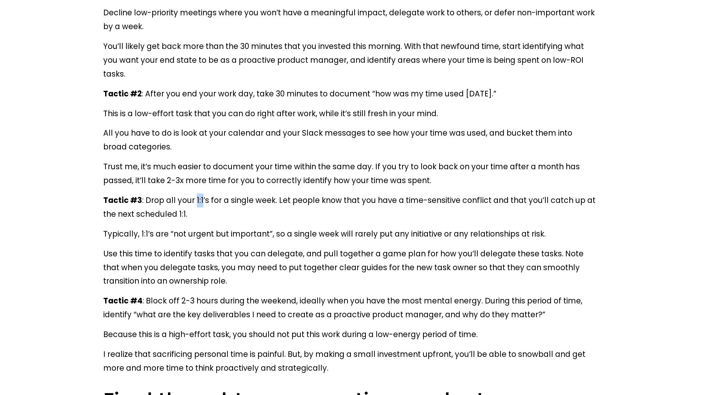
drag, startPoint x: 195, startPoint y: 165, endPoint x: 202, endPoint y: 169, distance: 7.6
click at [202, 194] on p "Tactic #3 : Drop all your 1:1’s for a single week. Let people know that you hav…" at bounding box center [350, 208] width 494 height 28
click at [249, 191] on div "The snowball effect of proactive product management Many times, when we’re in a…" at bounding box center [350, 176] width 494 height 783
drag, startPoint x: 273, startPoint y: 168, endPoint x: 144, endPoint y: 165, distance: 129.4
click at [144, 194] on p "Tactic #3 : Drop all your 1:1’s for a single week. Let people know that you hav…" at bounding box center [350, 208] width 494 height 28
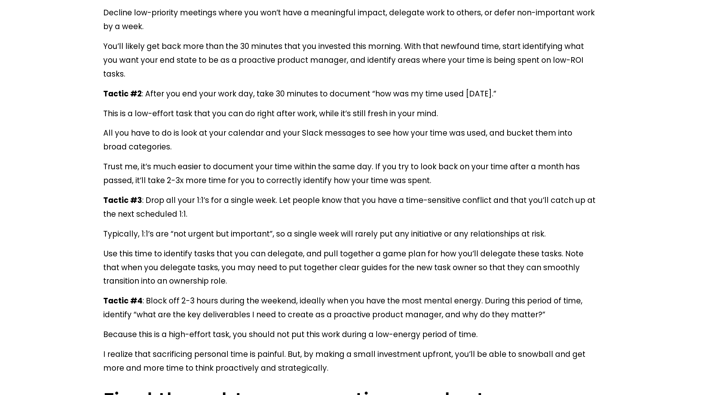
click at [469, 194] on p "Tactic #3 : Drop all your 1:1’s for a single week. Let people know that you hav…" at bounding box center [350, 208] width 494 height 28
drag, startPoint x: 147, startPoint y: 166, endPoint x: 278, endPoint y: 164, distance: 131.7
click at [278, 194] on p "Tactic #3 : Drop all your 1:1’s for a single week. Let people know that you hav…" at bounding box center [350, 208] width 494 height 28
click at [273, 151] on div at bounding box center [273, 151] width 0 height 0
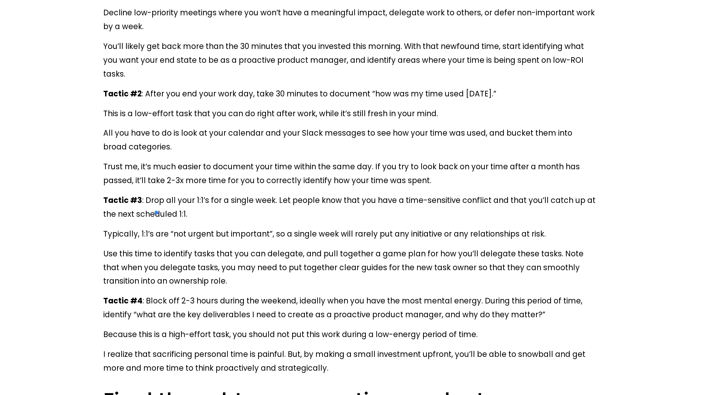
click at [396, 227] on p "Typically, 1:1’s are “not urgent but important”, so a single week will rarely p…" at bounding box center [350, 234] width 494 height 14
click at [472, 194] on p "Tactic #3 : Drop all your 1:1’s for a single week. Let people know that you hav…" at bounding box center [350, 208] width 494 height 28
click at [467, 173] on div at bounding box center [467, 173] width 0 height 0
click at [594, 227] on p "Typically, 1:1’s are “not urgent but important”, so a single week will rarely p…" at bounding box center [350, 234] width 494 height 14
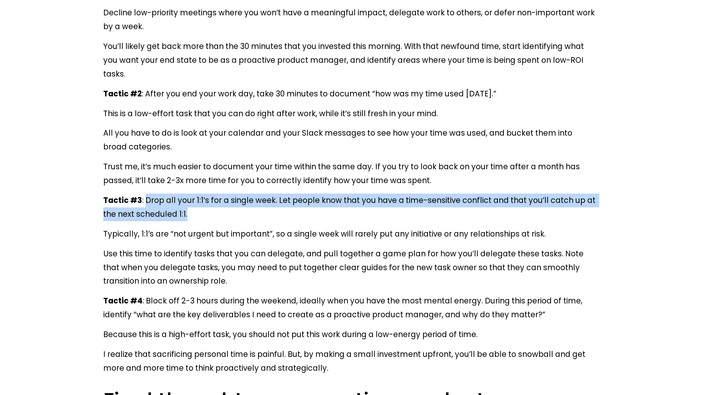
drag, startPoint x: 145, startPoint y: 166, endPoint x: 188, endPoint y: 178, distance: 43.9
click at [188, 194] on p "Tactic #3 : Drop all your 1:1’s for a single week. Let people know that you hav…" at bounding box center [350, 208] width 494 height 28
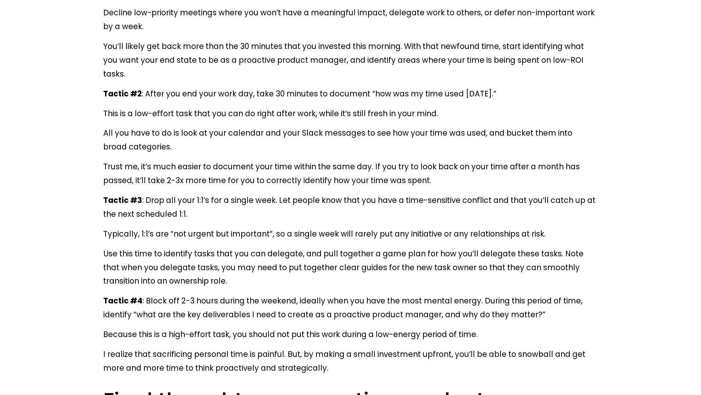
click at [484, 191] on div "The snowball effect of proactive product management Many times, when we’re in a…" at bounding box center [350, 176] width 494 height 783
drag, startPoint x: 273, startPoint y: 201, endPoint x: 437, endPoint y: 194, distance: 163.6
click at [437, 227] on p "Typically, 1:1’s are “not urgent but important”, so a single week will rarely p…" at bounding box center [350, 234] width 494 height 14
click at [430, 227] on p "Typically, 1:1’s are “not urgent but important”, so a single week will rarely p…" at bounding box center [350, 234] width 494 height 14
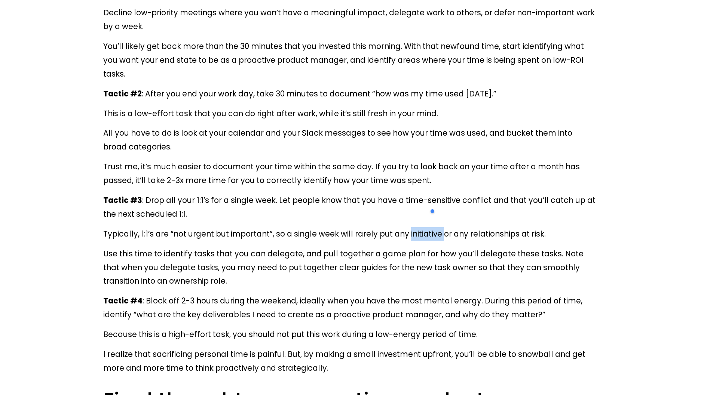
click at [425, 185] on div at bounding box center [425, 185] width 0 height 0
click at [533, 190] on div "The snowball effect of proactive product management Many times, when we’re in a…" at bounding box center [350, 176] width 494 height 783
drag, startPoint x: 378, startPoint y: 200, endPoint x: 436, endPoint y: 202, distance: 58.8
click at [436, 227] on p "Typically, 1:1’s are “not urgent but important”, so a single week will rarely p…" at bounding box center [350, 234] width 494 height 14
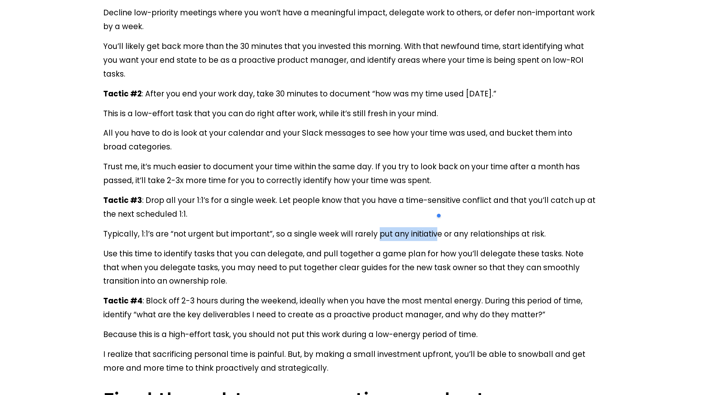
click at [413, 227] on p "Typically, 1:1’s are “not urgent but important”, so a single week will rarely p…" at bounding box center [350, 234] width 494 height 14
click at [417, 227] on p "Typically, 1:1’s are “not urgent but important”, so a single week will rarely p…" at bounding box center [350, 234] width 494 height 14
click at [413, 185] on div at bounding box center [413, 185] width 0 height 0
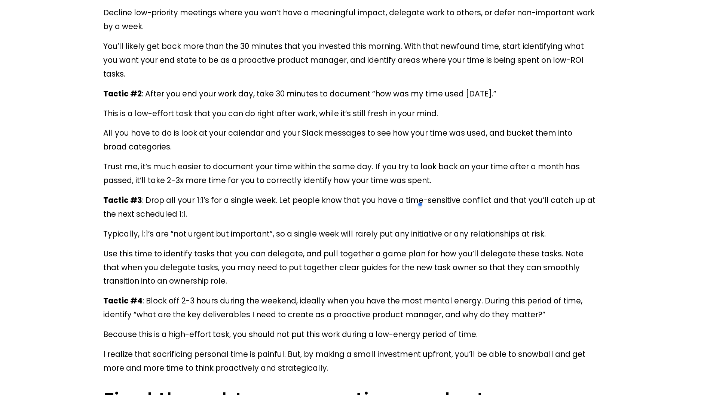
click at [553, 194] on p "Tactic #3 : Drop all your 1:1’s for a single week. Let people know that you hav…" at bounding box center [350, 208] width 494 height 28
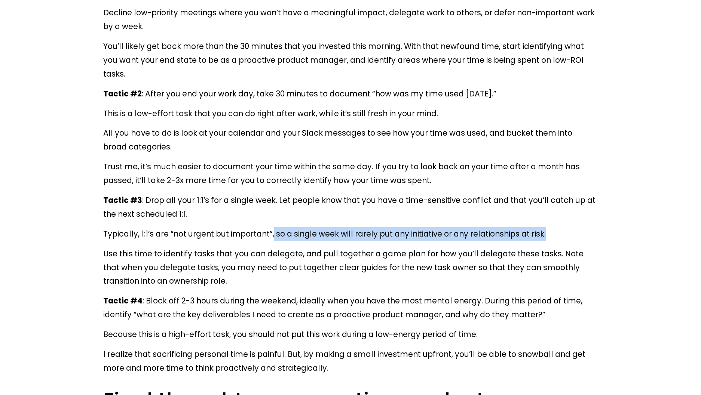
drag, startPoint x: 273, startPoint y: 199, endPoint x: 548, endPoint y: 198, distance: 274.1
click at [548, 227] on p "Typically, 1:1’s are “not urgent but important”, so a single week will rarely p…" at bounding box center [350, 234] width 494 height 14
click at [543, 185] on div at bounding box center [543, 185] width 0 height 0
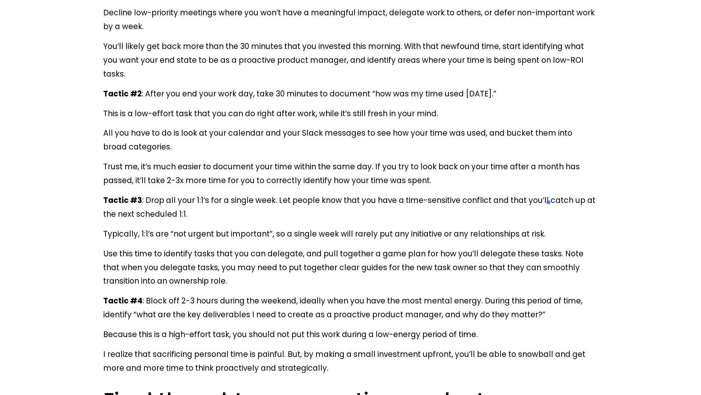
click at [102, 202] on div "The snowball effect of proactive product management Many times, when we’re in a…" at bounding box center [350, 177] width 507 height 796
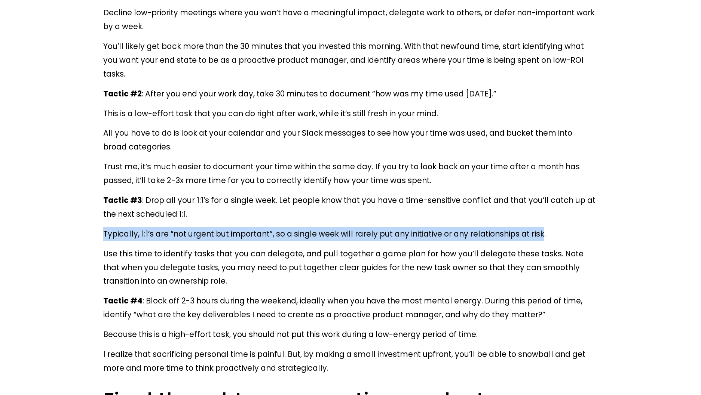
drag, startPoint x: 102, startPoint y: 202, endPoint x: 535, endPoint y: 199, distance: 432.3
click at [535, 199] on div "The snowball effect of proactive product management Many times, when we’re in a…" at bounding box center [350, 177] width 507 height 796
click at [535, 227] on p "Typically, 1:1’s are “not urgent but important”, so a single week will rarely p…" at bounding box center [350, 234] width 494 height 14
drag, startPoint x: 555, startPoint y: 204, endPoint x: 96, endPoint y: 195, distance: 458.6
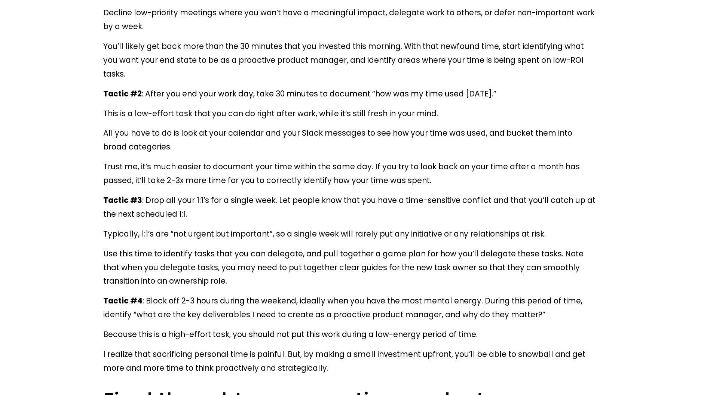
click at [279, 247] on p "Use this time to identify tasks that you can delegate, and pull together a game…" at bounding box center [350, 268] width 494 height 42
click at [274, 205] on div at bounding box center [274, 205] width 0 height 0
click at [398, 247] on p "Use this time to identify tasks that you can delegate, and pull together a game…" at bounding box center [350, 268] width 494 height 42
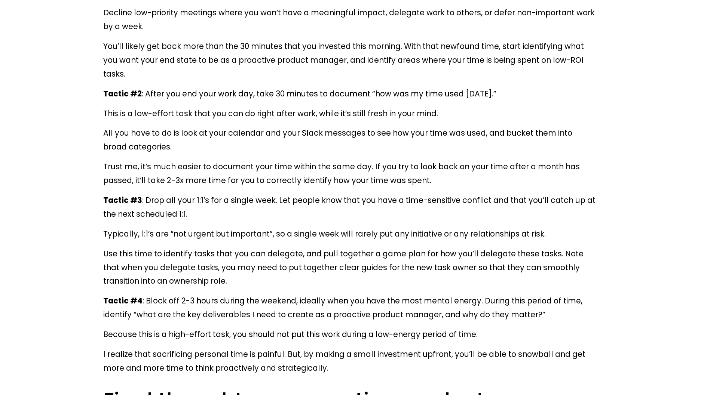
click at [421, 227] on p "Typically, 1:1’s are “not urgent but important”, so a single week will rarely p…" at bounding box center [350, 234] width 494 height 14
click at [497, 227] on p "Typically, 1:1’s are “not urgent but important”, so a single week will rarely p…" at bounding box center [350, 234] width 494 height 14
click at [419, 227] on p "Typically, 1:1’s are “not urgent but important”, so a single week will rarely p…" at bounding box center [350, 234] width 494 height 14
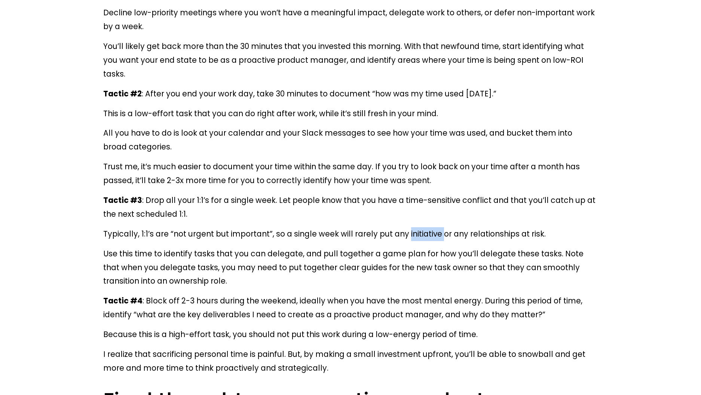
click at [419, 227] on p "Typically, 1:1’s are “not urgent but important”, so a single week will rarely p…" at bounding box center [350, 234] width 494 height 14
click at [414, 247] on p "Use this time to identify tasks that you can delegate, and pull together a game…" at bounding box center [350, 268] width 494 height 42
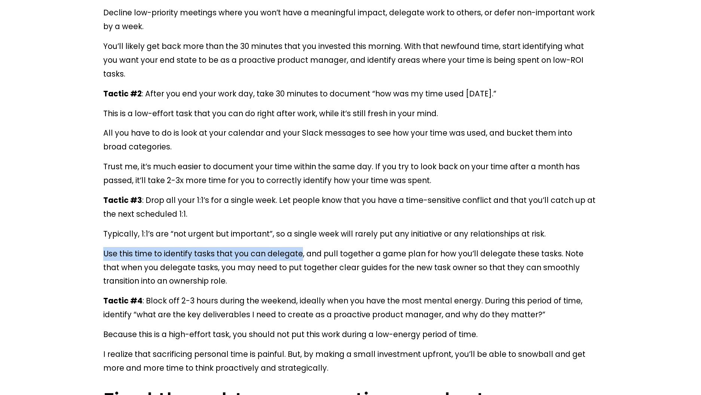
drag, startPoint x: 99, startPoint y: 221, endPoint x: 303, endPoint y: 221, distance: 203.8
click at [303, 221] on div "The snowball effect of proactive product management Many times, when we’re in a…" at bounding box center [350, 177] width 507 height 796
click at [298, 227] on div at bounding box center [298, 227] width 0 height 0
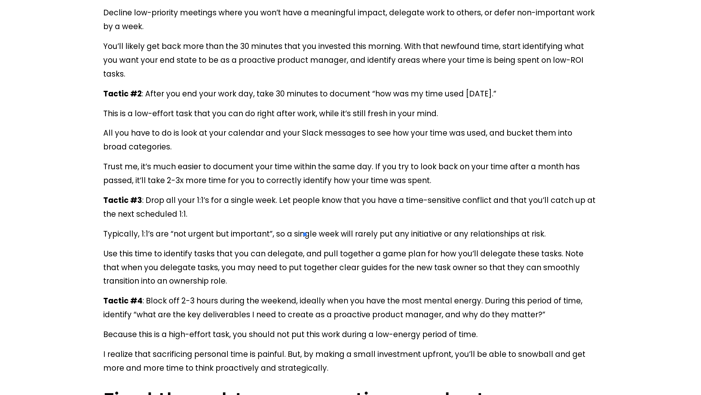
click at [432, 227] on p "Typically, 1:1’s are “not urgent but important”, so a single week will rarely p…" at bounding box center [350, 234] width 494 height 14
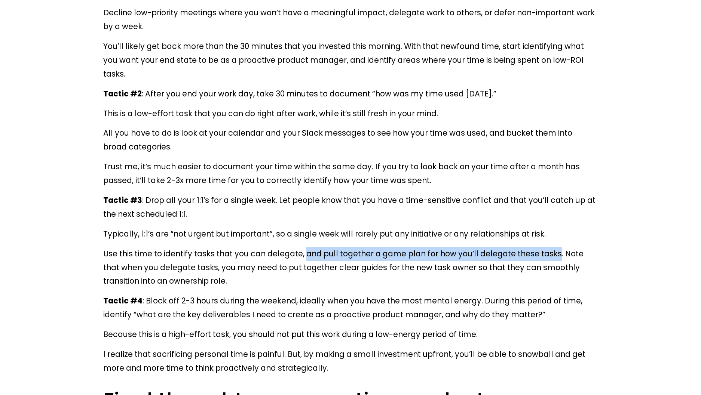
drag, startPoint x: 307, startPoint y: 221, endPoint x: 556, endPoint y: 215, distance: 249.2
click at [557, 247] on p "Use this time to identify tasks that you can delegate, and pull together a game…" at bounding box center [350, 268] width 494 height 42
click at [552, 205] on div at bounding box center [552, 205] width 0 height 0
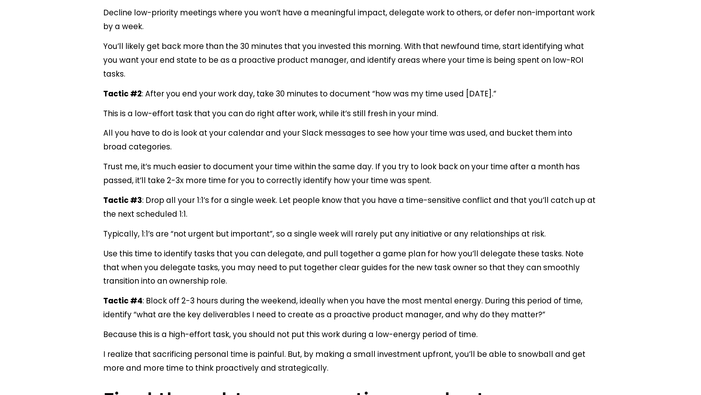
click at [529, 294] on p "Tactic #4 : Block off 2-3 hours during the weekend, ideally when you have the m…" at bounding box center [350, 308] width 494 height 28
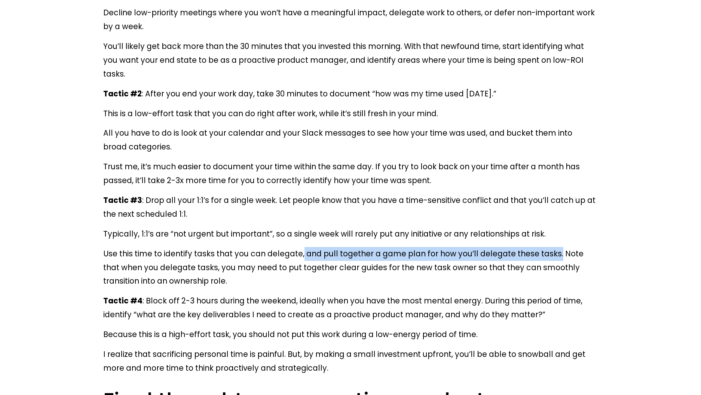
drag, startPoint x: 304, startPoint y: 220, endPoint x: 559, endPoint y: 216, distance: 255.8
click at [559, 247] on p "Use this time to identify tasks that you can delegate, and pull together a game…" at bounding box center [350, 268] width 494 height 42
click at [557, 247] on p "Use this time to identify tasks that you can delegate, and pull together a game…" at bounding box center [350, 268] width 494 height 42
click at [558, 247] on p "Use this time to identify tasks that you can delegate, and pull together a game…" at bounding box center [350, 268] width 494 height 42
click at [559, 247] on p "Use this time to identify tasks that you can delegate, and pull together a game…" at bounding box center [350, 268] width 494 height 42
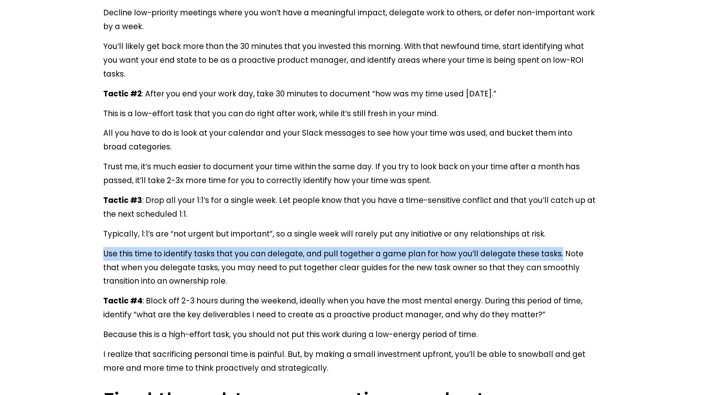
drag, startPoint x: 559, startPoint y: 220, endPoint x: 371, endPoint y: 256, distance: 191.9
click at [99, 214] on div "The snowball effect of proactive product management Many times, when we’re in a…" at bounding box center [350, 177] width 507 height 796
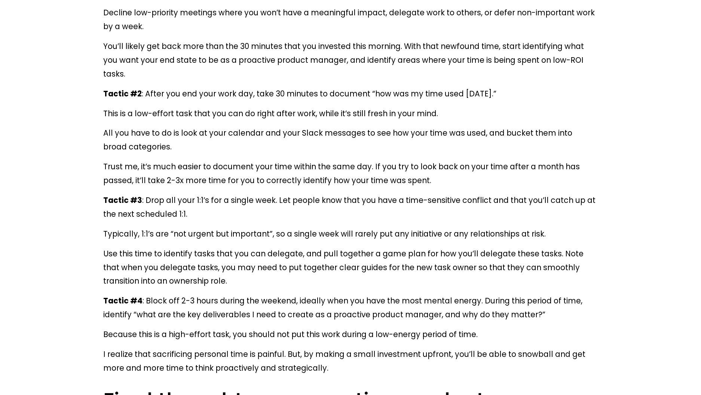
click at [453, 251] on p "Use this time to identify tasks that you can delegate, and pull together a game…" at bounding box center [350, 268] width 494 height 42
drag, startPoint x: 295, startPoint y: 270, endPoint x: 145, endPoint y: 268, distance: 150.0
click at [145, 294] on p "Tactic #4 : Block off 2-3 hours during the weekend, ideally when you have the m…" at bounding box center [350, 308] width 494 height 28
click at [140, 274] on div at bounding box center [140, 274] width 0 height 0
click at [346, 294] on p "Tactic #4 : Block off 2-3 hours during the weekend, ideally when you have the m…" at bounding box center [350, 308] width 494 height 28
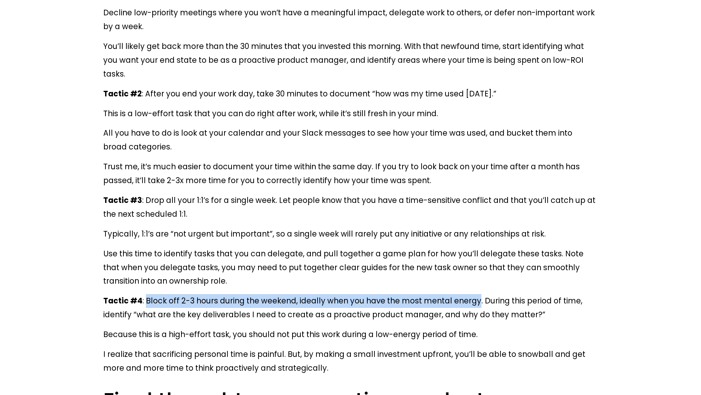
drag, startPoint x: 478, startPoint y: 269, endPoint x: 147, endPoint y: 273, distance: 330.6
click at [147, 294] on p "Tactic #4 : Block off 2-3 hours during the weekend, ideally when you have the m…" at bounding box center [350, 308] width 494 height 28
click at [142, 274] on div at bounding box center [142, 274] width 0 height 0
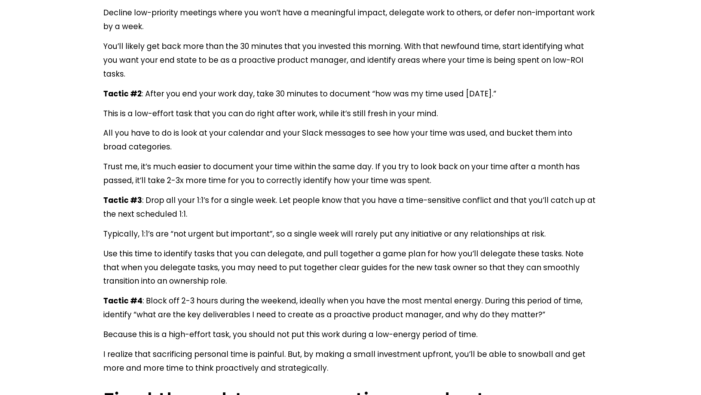
click at [567, 291] on div "The snowball effect of proactive product management Many times, when we’re in a…" at bounding box center [350, 176] width 494 height 783
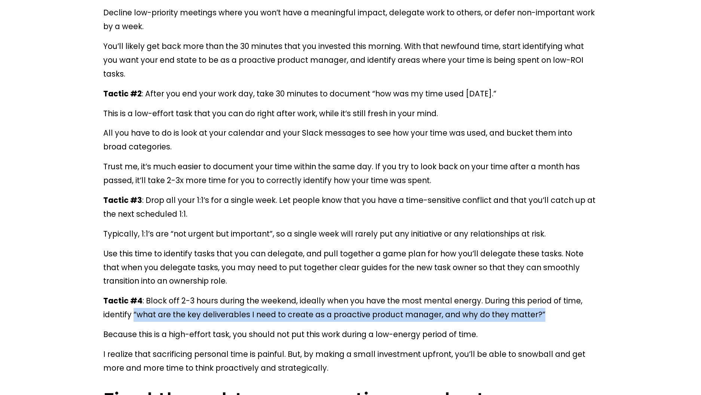
drag, startPoint x: 542, startPoint y: 281, endPoint x: 135, endPoint y: 286, distance: 407.7
click at [135, 294] on p "Tactic #4 : Block off 2-3 hours during the weekend, ideally when you have the m…" at bounding box center [350, 308] width 494 height 28
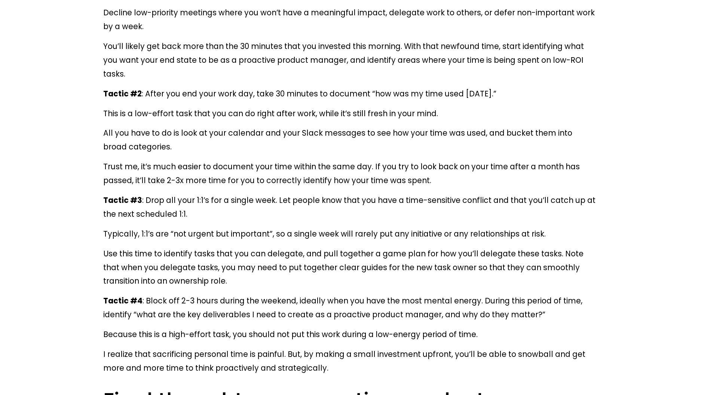
click at [201, 328] on p "Because this is a high-effort task, you should not put this work during a low-e…" at bounding box center [350, 335] width 494 height 14
drag, startPoint x: 188, startPoint y: 283, endPoint x: 250, endPoint y: 286, distance: 61.4
click at [250, 294] on p "Tactic #4 : Block off 2-3 hours during the weekend, ideally when you have the m…" at bounding box center [350, 308] width 494 height 28
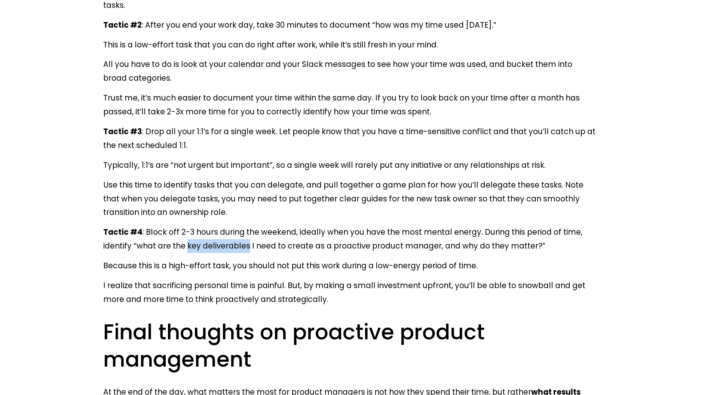
scroll to position [4897, 0]
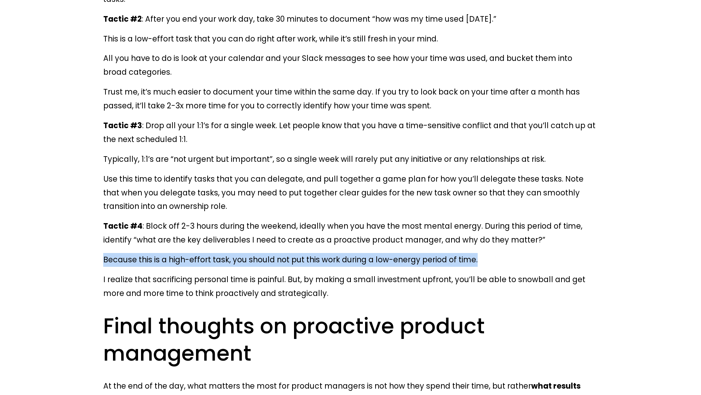
drag, startPoint x: 483, startPoint y: 229, endPoint x: 93, endPoint y: 226, distance: 389.3
click at [89, 211] on div at bounding box center [89, 211] width 0 height 0
click at [491, 253] on p "Because this is a high-effort task, you should not put this work during a low-e…" at bounding box center [350, 260] width 494 height 14
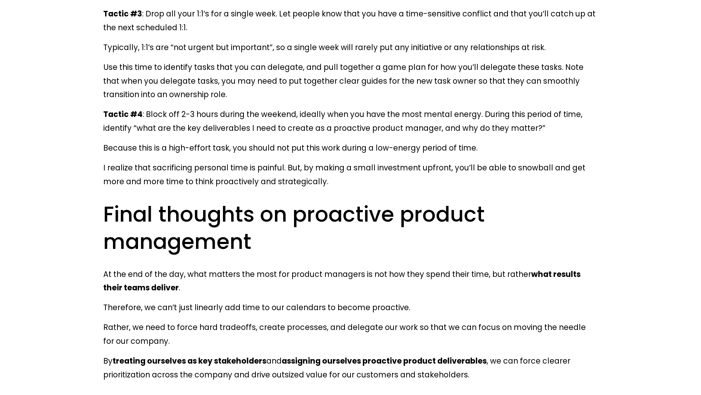
scroll to position [5009, 0]
click at [422, 161] on p "I realize that sacrificing personal time is painful. But, by making a small inv…" at bounding box center [350, 175] width 494 height 28
click at [417, 119] on div at bounding box center [417, 119] width 0 height 0
click at [530, 200] on h2 "Final thoughts on proactive product management" at bounding box center [350, 227] width 494 height 55
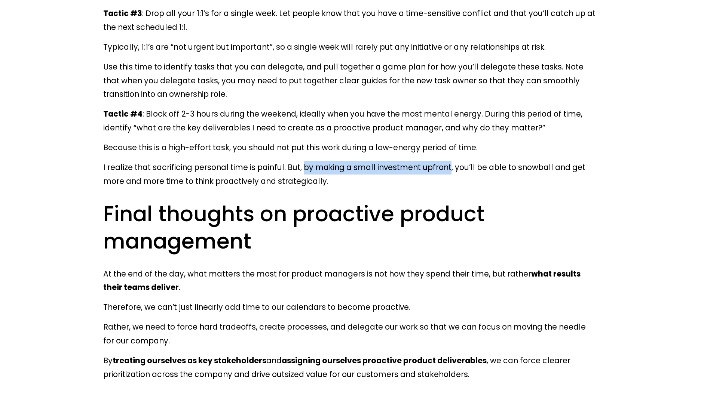
drag, startPoint x: 304, startPoint y: 134, endPoint x: 450, endPoint y: 137, distance: 145.9
click at [450, 161] on p "I realize that sacrificing personal time is painful. But, by making a small inv…" at bounding box center [350, 175] width 494 height 28
click at [445, 140] on div at bounding box center [445, 140] width 0 height 0
click at [536, 161] on p "I realize that sacrificing personal time is painful. But, by making a small inv…" at bounding box center [350, 175] width 494 height 28
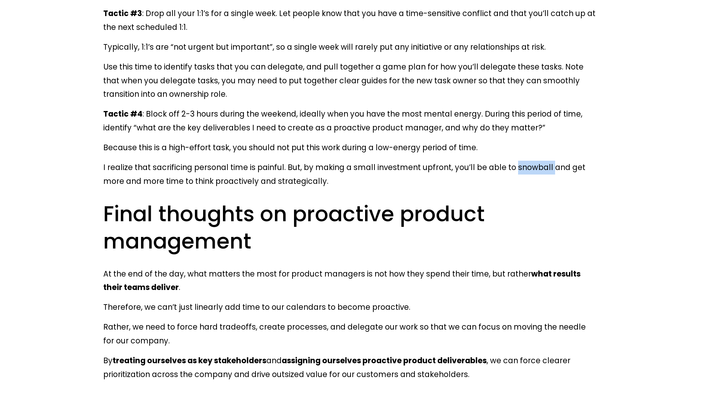
click at [536, 161] on p "I realize that sacrificing personal time is painful. But, by making a small inv…" at bounding box center [350, 175] width 494 height 28
click at [531, 140] on div at bounding box center [531, 140] width 0 height 0
click at [570, 161] on p "I realize that sacrificing personal time is painful. But, by making a small inv…" at bounding box center [350, 175] width 494 height 28
drag, startPoint x: 454, startPoint y: 136, endPoint x: 549, endPoint y: 137, distance: 95.4
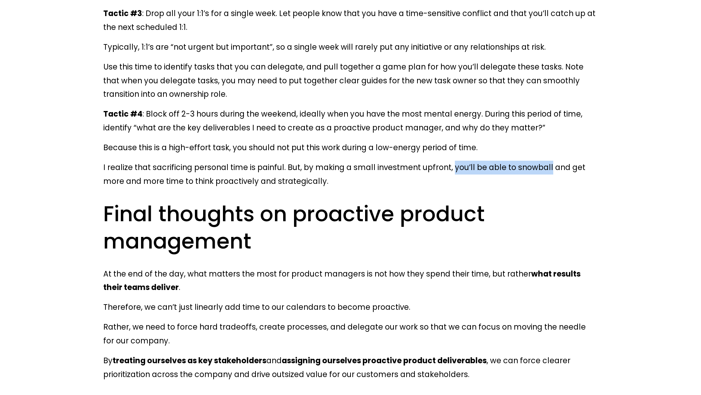
click at [549, 161] on p "I realize that sacrificing personal time is painful. But, by making a small inv…" at bounding box center [350, 175] width 494 height 28
click at [431, 161] on p "I realize that sacrificing personal time is painful. But, by making a small inv…" at bounding box center [350, 175] width 494 height 28
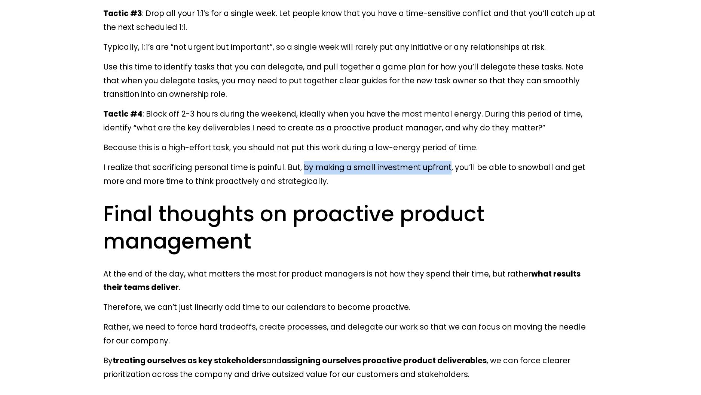
drag, startPoint x: 304, startPoint y: 136, endPoint x: 469, endPoint y: 142, distance: 164.7
click at [448, 161] on p "I realize that sacrificing personal time is painful. But, by making a small inv…" at bounding box center [350, 175] width 494 height 28
click at [295, 161] on p "I realize that sacrificing personal time is painful. But, by making a small inv…" at bounding box center [350, 175] width 494 height 28
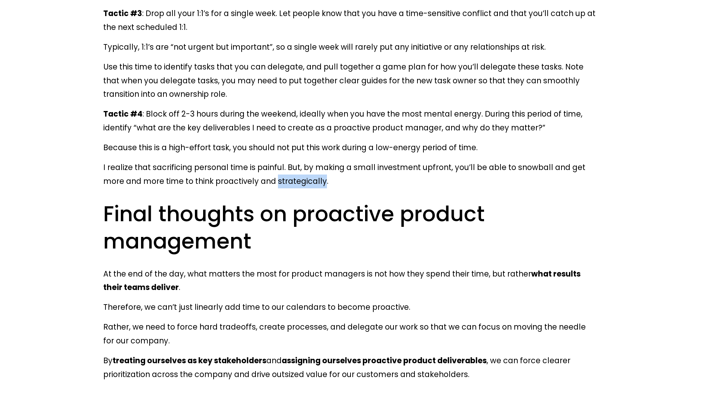
click at [295, 161] on p "I realize that sacrificing personal time is painful. But, by making a small inv…" at bounding box center [350, 175] width 494 height 28
click at [290, 133] on div at bounding box center [290, 133] width 0 height 0
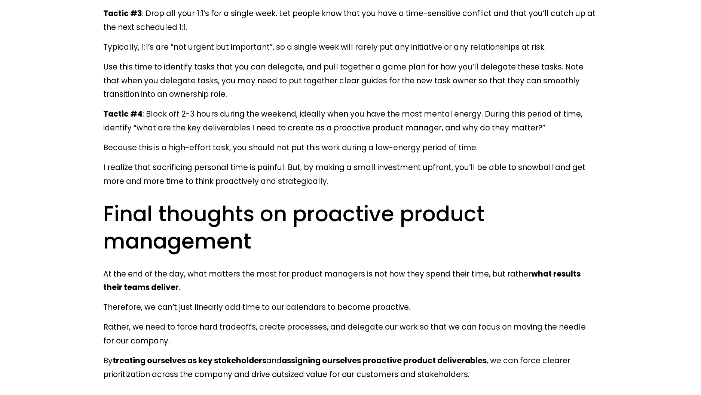
click at [541, 200] on h2 "Final thoughts on proactive product management" at bounding box center [350, 227] width 494 height 55
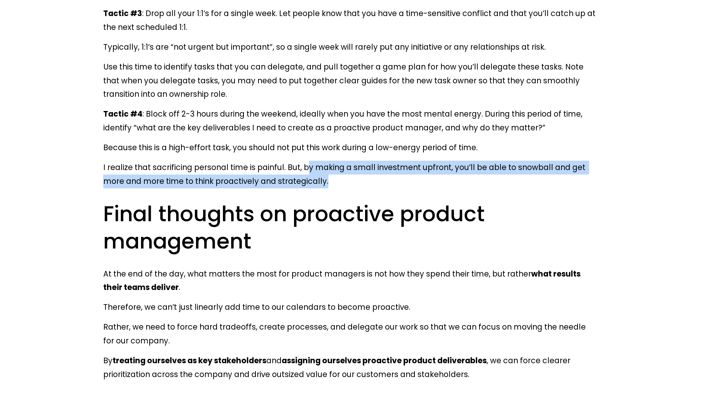
drag, startPoint x: 306, startPoint y: 137, endPoint x: 449, endPoint y: 142, distance: 142.6
click at [449, 161] on p "I realize that sacrificing personal time is painful. But, by making a small inv…" at bounding box center [350, 175] width 494 height 28
click at [434, 161] on p "I realize that sacrificing personal time is painful. But, by making a small inv…" at bounding box center [350, 175] width 494 height 28
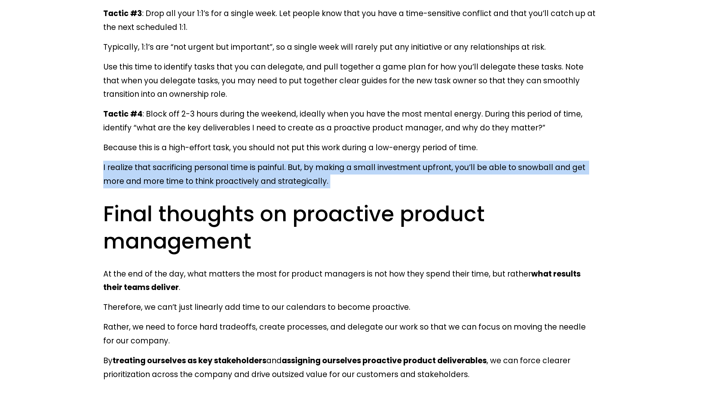
click at [434, 161] on p "I realize that sacrificing personal time is painful. But, by making a small inv…" at bounding box center [350, 175] width 494 height 28
click at [442, 150] on div at bounding box center [468, 147] width 71 height 15
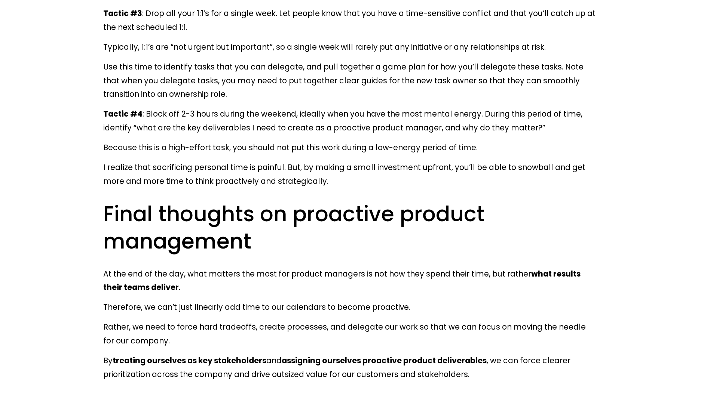
click at [447, 141] on p "Because this is a high-effort task, you should not put this work during a low-e…" at bounding box center [350, 148] width 494 height 14
click at [438, 161] on p "I realize that sacrificing personal time is painful. But, by making a small inv…" at bounding box center [350, 175] width 494 height 28
click at [349, 214] on h2 "Final thoughts on proactive product management" at bounding box center [350, 227] width 494 height 55
click at [295, 161] on p "I realize that sacrificing personal time is painful. But, by making a small inv…" at bounding box center [350, 175] width 494 height 28
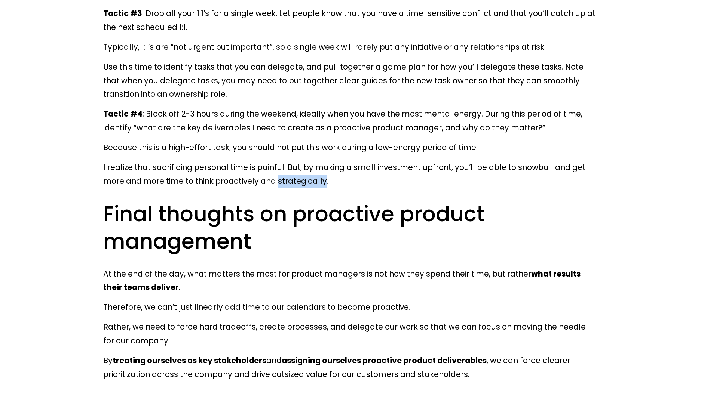
click at [295, 161] on p "I realize that sacrificing personal time is painful. But, by making a small inv…" at bounding box center [350, 175] width 494 height 28
click at [291, 133] on div at bounding box center [291, 133] width 0 height 0
click at [414, 212] on h2 "Final thoughts on proactive product management" at bounding box center [350, 227] width 494 height 55
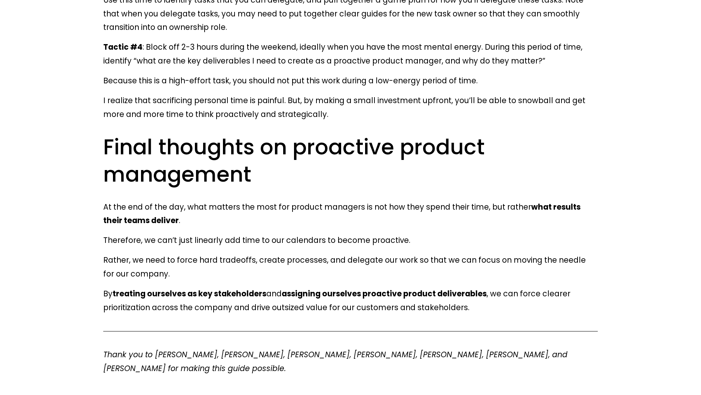
scroll to position [5121, 0]
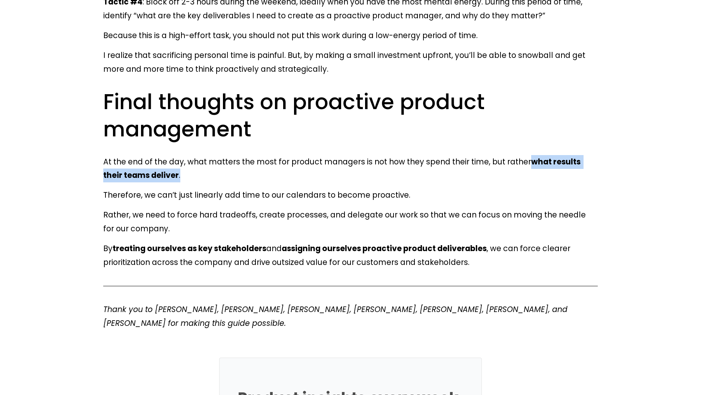
drag, startPoint x: 530, startPoint y: 131, endPoint x: 536, endPoint y: 144, distance: 14.9
click at [536, 155] on p "At the end of the day, what matters the most for product managers is not how th…" at bounding box center [350, 169] width 494 height 28
click at [531, 149] on div at bounding box center [531, 149] width 0 height 0
click at [497, 188] on p "Therefore, we can’t just linearly add time to our calendars to become proactive." at bounding box center [350, 195] width 494 height 14
click at [203, 188] on p "Therefore, we can’t just linearly add time to our calendars to become proactive." at bounding box center [350, 195] width 494 height 14
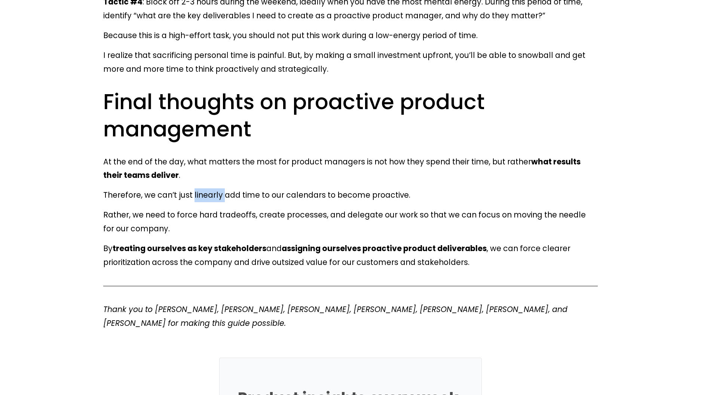
click at [203, 188] on p "Therefore, we can’t just linearly add time to our calendars to become proactive." at bounding box center [350, 195] width 494 height 14
click at [199, 147] on div at bounding box center [199, 147] width 0 height 0
click at [384, 188] on p "Therefore, we can’t just linearly add time to our calendars to become proactive." at bounding box center [350, 195] width 494 height 14
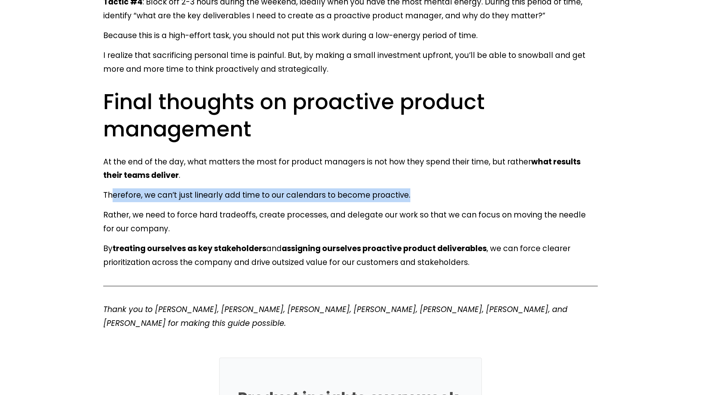
drag, startPoint x: 111, startPoint y: 163, endPoint x: 412, endPoint y: 161, distance: 300.7
click at [412, 188] on p "Therefore, we can’t just linearly add time to our calendars to become proactive." at bounding box center [350, 195] width 494 height 14
click at [407, 147] on div at bounding box center [407, 147] width 0 height 0
click at [447, 163] on div at bounding box center [446, 164] width 71 height 15
click at [421, 166] on div at bounding box center [446, 164] width 71 height 15
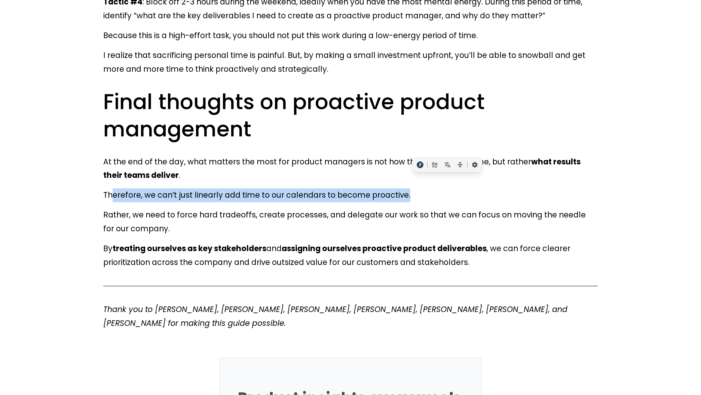
click at [402, 188] on p "Therefore, we can’t just linearly add time to our calendars to become proactive." at bounding box center [350, 195] width 494 height 14
click at [410, 188] on p "Therefore, we can’t just linearly add time to our calendars to become proactive." at bounding box center [350, 195] width 494 height 14
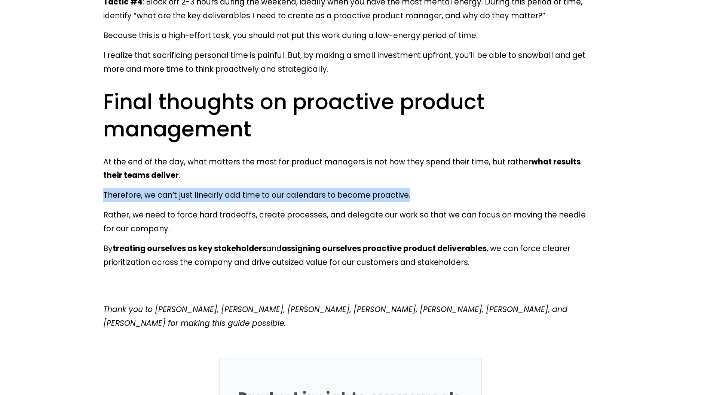
drag, startPoint x: 94, startPoint y: 163, endPoint x: 407, endPoint y: 162, distance: 313.0
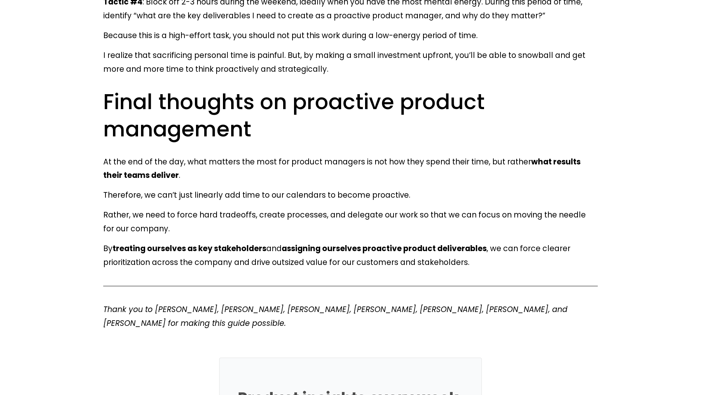
click at [306, 208] on p "Rather, we need to force hard tradeoffs, create processes, and delegate our wor…" at bounding box center [350, 222] width 494 height 28
click at [301, 188] on div at bounding box center [301, 188] width 0 height 0
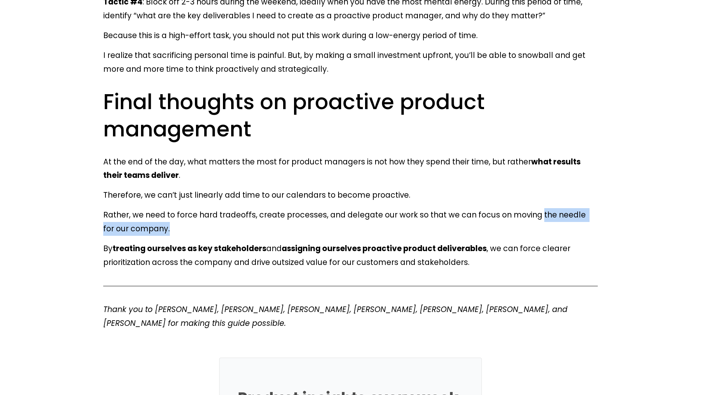
drag, startPoint x: 543, startPoint y: 181, endPoint x: 594, endPoint y: 194, distance: 52.4
click at [594, 208] on p "Rather, we need to force hard tradeoffs, create processes, and delegate our wor…" at bounding box center [350, 222] width 494 height 28
click at [589, 202] on div at bounding box center [589, 202] width 0 height 0
click at [520, 208] on p "Rather, we need to force hard tradeoffs, create processes, and delegate our wor…" at bounding box center [350, 222] width 494 height 28
drag, startPoint x: 447, startPoint y: 183, endPoint x: 594, endPoint y: 194, distance: 147.4
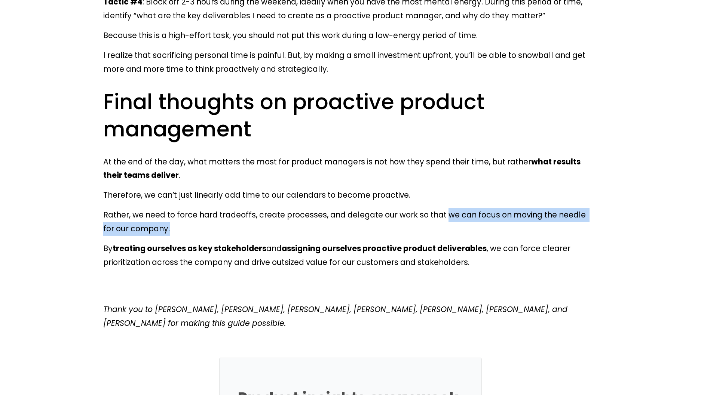
click at [594, 208] on p "Rather, we need to force hard tradeoffs, create processes, and delegate our wor…" at bounding box center [350, 222] width 494 height 28
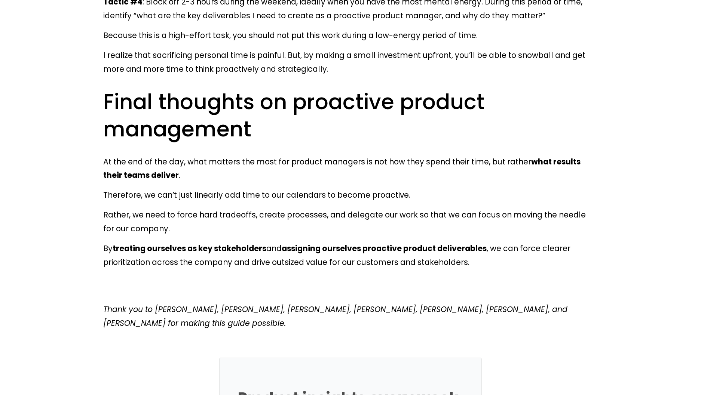
click at [501, 242] on p "By treating ourselves as key stakeholders and assigning ourselves proactive pro…" at bounding box center [350, 256] width 494 height 28
click at [514, 242] on p "By treating ourselves as key stakeholders and assigning ourselves proactive pro…" at bounding box center [350, 256] width 494 height 28
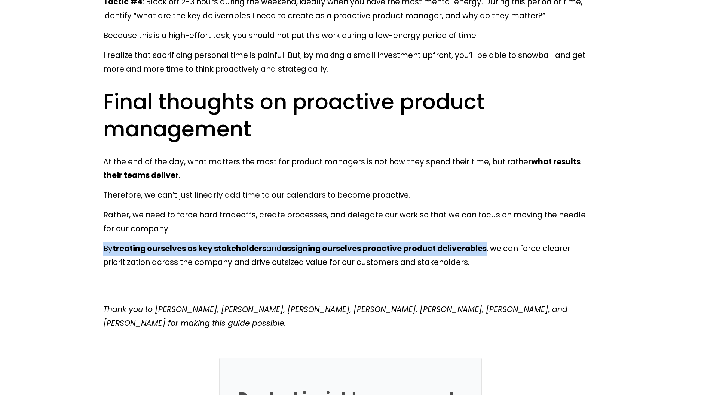
drag, startPoint x: 488, startPoint y: 217, endPoint x: 103, endPoint y: 222, distance: 385.6
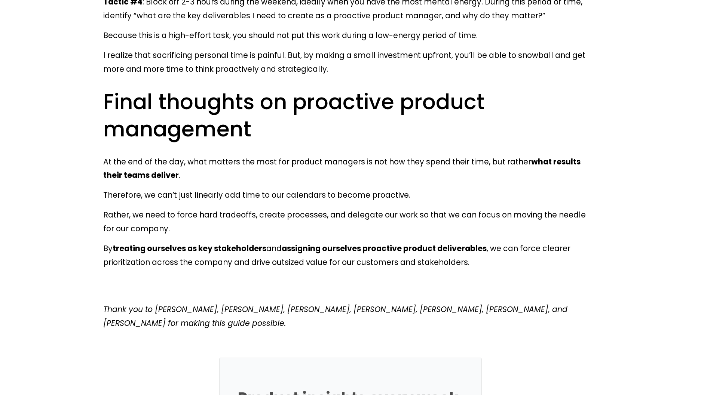
click at [572, 242] on p "By treating ourselves as key stakeholders and assigning ourselves proactive pro…" at bounding box center [350, 256] width 494 height 28
click at [561, 242] on p "By treating ourselves as key stakeholders and assigning ourselves proactive pro…" at bounding box center [350, 256] width 494 height 28
click at [556, 200] on div at bounding box center [556, 200] width 0 height 0
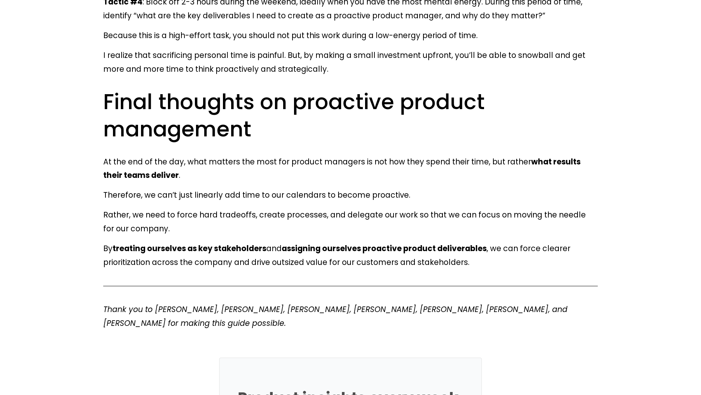
drag, startPoint x: 540, startPoint y: 248, endPoint x: 312, endPoint y: 226, distance: 229.1
click at [533, 276] on div at bounding box center [350, 286] width 507 height 21
click at [126, 242] on p "By treating ourselves as key stakeholders and assigning ourselves proactive pro…" at bounding box center [350, 256] width 494 height 28
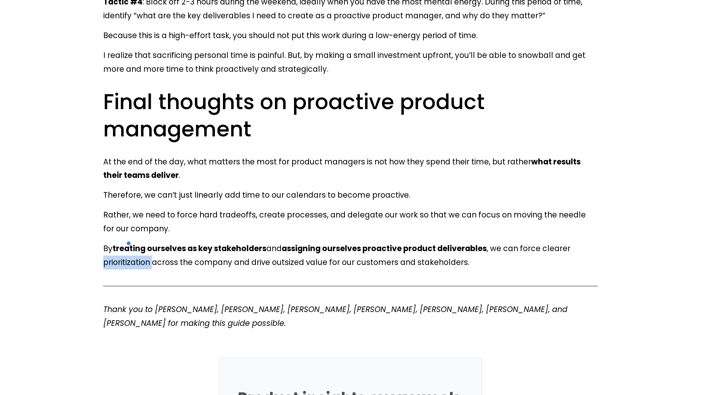
click at [122, 236] on div at bounding box center [122, 236] width 0 height 0
click at [317, 276] on div at bounding box center [350, 286] width 507 height 21
click at [283, 242] on p "By treating ourselves as key stakeholders and assigning ourselves proactive pro…" at bounding box center [350, 256] width 494 height 28
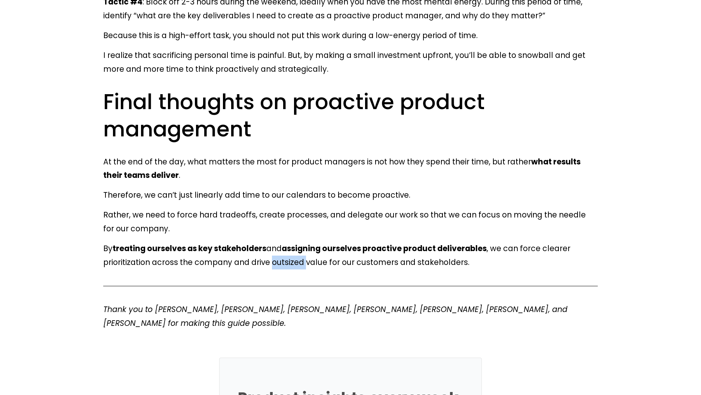
click at [278, 214] on div at bounding box center [278, 214] width 0 height 0
click at [403, 276] on div at bounding box center [350, 286] width 507 height 21
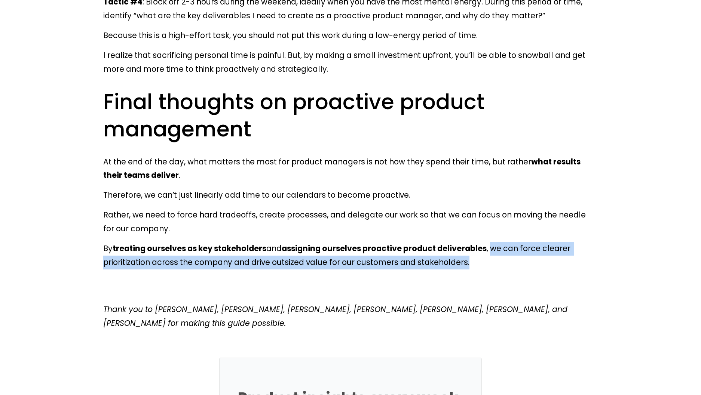
drag, startPoint x: 495, startPoint y: 219, endPoint x: 496, endPoint y: 232, distance: 13.5
click at [496, 242] on p "By treating ourselves as key stakeholders and assigning ourselves proactive pro…" at bounding box center [350, 256] width 494 height 28
click at [506, 242] on p "By treating ourselves as key stakeholders and assigning ourselves proactive pro…" at bounding box center [350, 256] width 494 height 28
drag, startPoint x: 494, startPoint y: 215, endPoint x: 496, endPoint y: 224, distance: 8.9
click at [496, 242] on p "By treating ourselves as key stakeholders and assigning ourselves proactive pro…" at bounding box center [350, 256] width 494 height 28
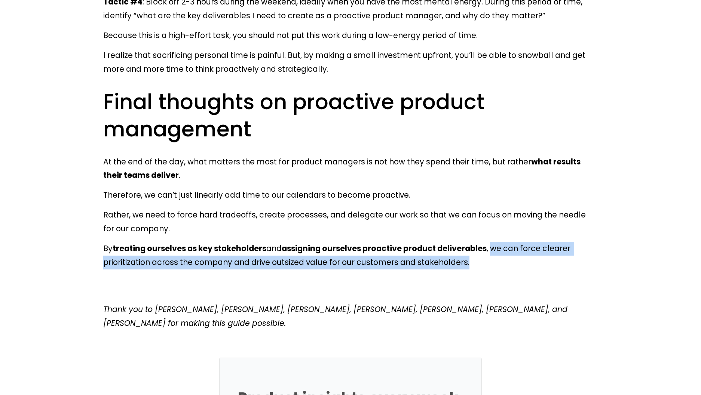
scroll to position [5158, 0]
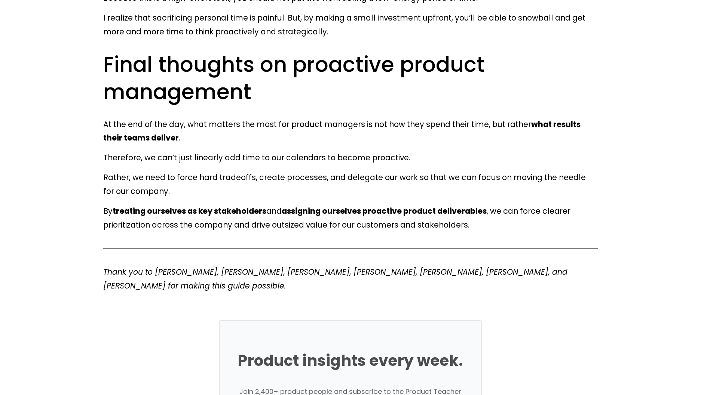
click at [476, 206] on strong "assigning ourselves proactive product deliverables" at bounding box center [384, 211] width 205 height 11
click at [472, 163] on div at bounding box center [472, 163] width 0 height 0
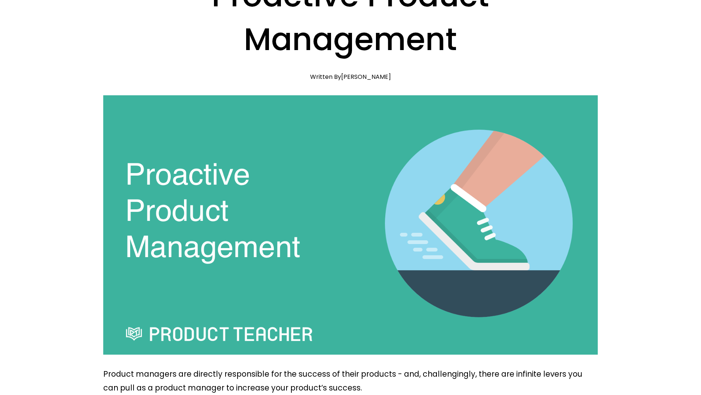
scroll to position [0, 0]
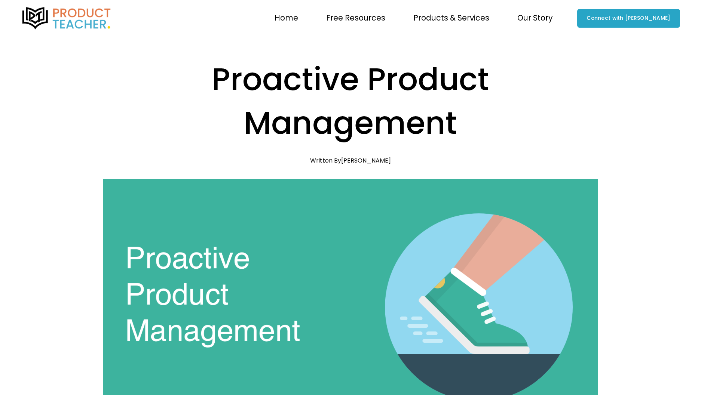
click at [0, 0] on span "Blog" at bounding box center [0, 0] width 0 height 0
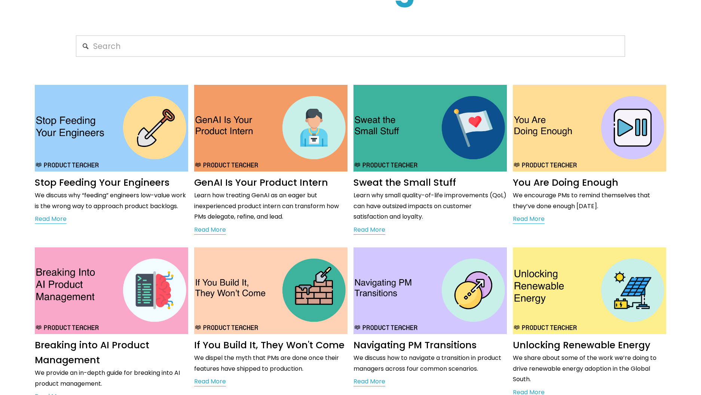
scroll to position [75, 0]
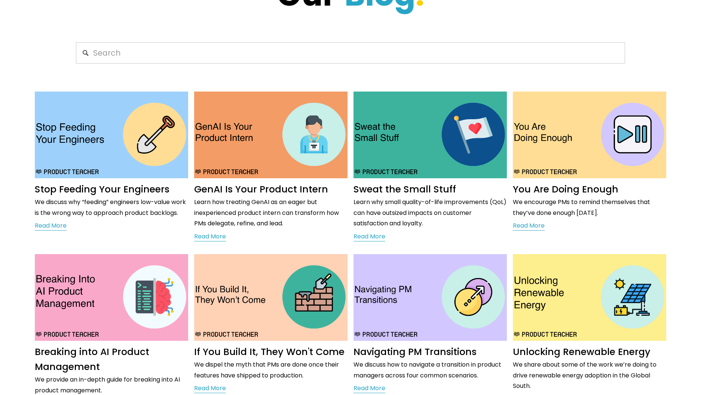
drag, startPoint x: 25, startPoint y: 280, endPoint x: 100, endPoint y: 314, distance: 82.4
click at [100, 314] on div "Clement Kao 2/3/25 Clement Kao 2/3/25 Stop Feeding Your Engineers We discuss wh…" at bounding box center [350, 295] width 673 height 448
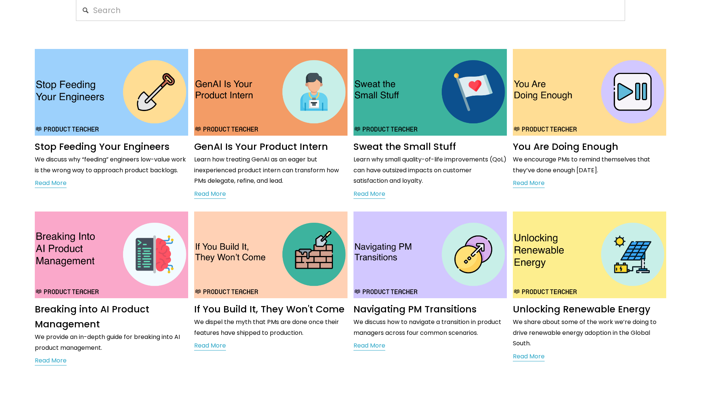
scroll to position [187, 0]
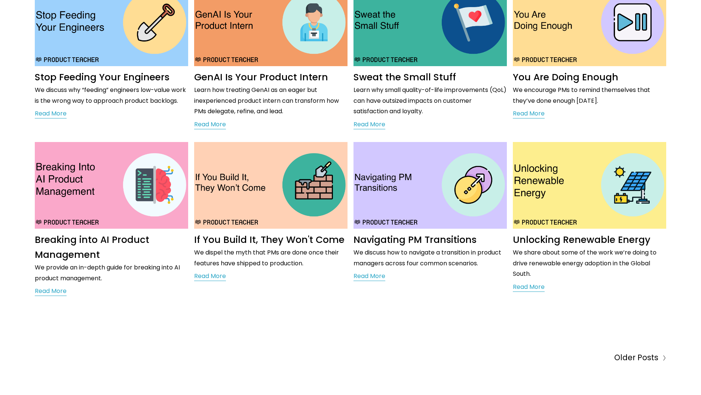
drag, startPoint x: 30, startPoint y: 239, endPoint x: 114, endPoint y: 256, distance: 85.5
click at [114, 256] on div "Clement Kao 2/3/25 Clement Kao 2/3/25 Stop Feeding Your Engineers We discuss wh…" at bounding box center [350, 182] width 673 height 448
click at [109, 263] on div at bounding box center [109, 263] width 0 height 0
click at [201, 346] on div "Clement Kao 2/3/25 Clement Kao 2/3/25 Stop Feeding Your Engineers We discuss wh…" at bounding box center [350, 182] width 673 height 448
drag, startPoint x: 14, startPoint y: 240, endPoint x: 108, endPoint y: 255, distance: 95.4
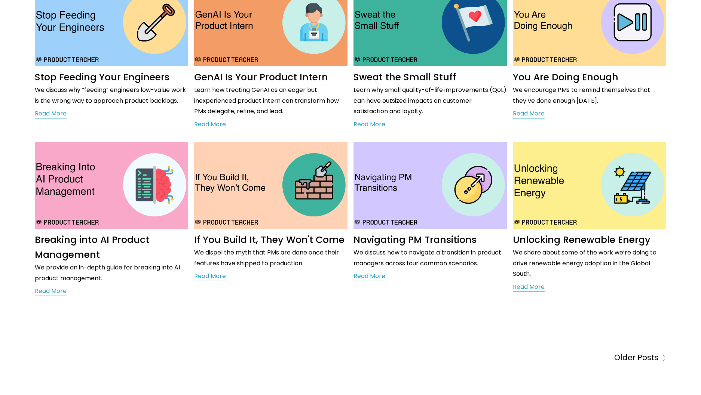
click at [108, 255] on div "Clement Kao 2/3/25 Clement Kao 2/3/25 Stop Feeding Your Engineers We discuss wh…" at bounding box center [350, 182] width 673 height 448
click at [103, 263] on div at bounding box center [103, 263] width 0 height 0
click at [279, 341] on div "Clement Kao 2/3/25 Clement Kao 2/3/25 Stop Feeding Your Engineers We discuss wh…" at bounding box center [350, 182] width 673 height 448
click at [630, 360] on span "Older Posts" at bounding box center [636, 358] width 44 height 14
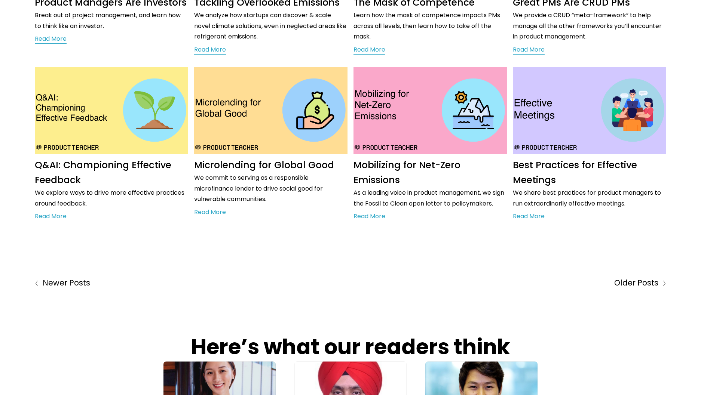
scroll to position [150, 0]
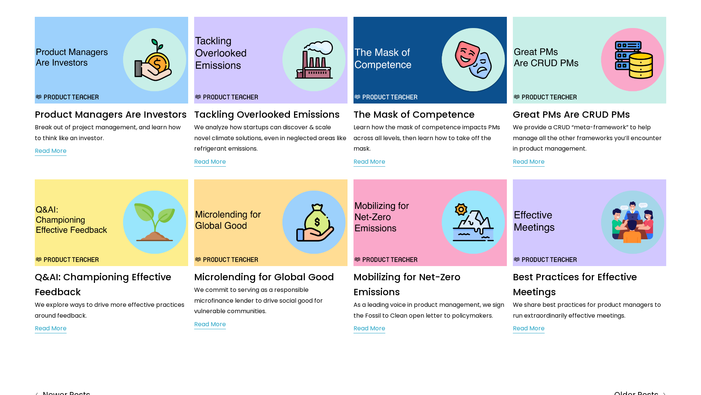
drag, startPoint x: 353, startPoint y: 115, endPoint x: 473, endPoint y: 110, distance: 120.5
click at [473, 110] on div "Clement Kao 8/5/24 Clement Kao 8/5/24 Product Managers Are Investors Break out …" at bounding box center [350, 220] width 673 height 448
click at [468, 99] on div at bounding box center [468, 99] width 0 height 0
click at [479, 153] on p "Learn how the mask of competence impacts PMs across all levels, then learn how …" at bounding box center [429, 138] width 153 height 32
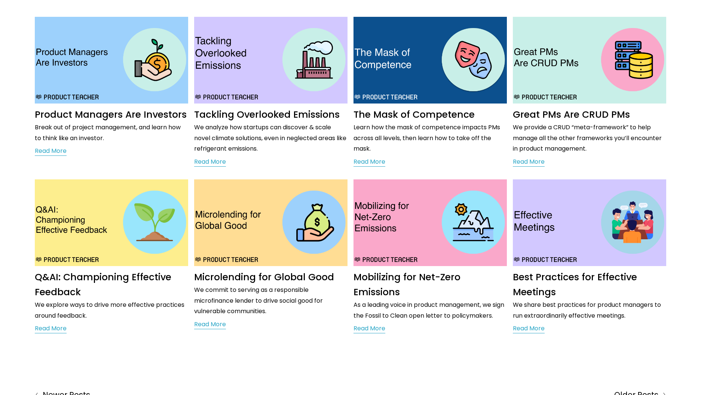
click at [448, 113] on link "The Mask of Competence" at bounding box center [413, 114] width 121 height 13
drag, startPoint x: 490, startPoint y: 116, endPoint x: 420, endPoint y: 116, distance: 70.3
click at [414, 115] on h1 "The Mask of Competence" at bounding box center [429, 114] width 153 height 15
click at [410, 99] on div at bounding box center [410, 99] width 0 height 0
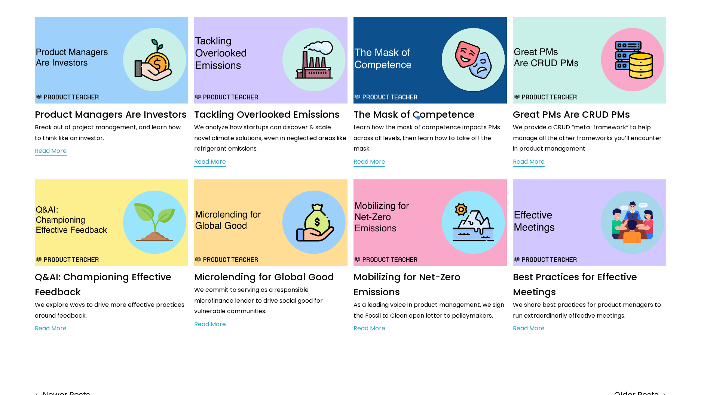
click at [502, 160] on div "Clement Kao 7/8/24 Clement Kao 7/8/24 The Mask of Competence Learn how the mask…" at bounding box center [429, 137] width 153 height 61
drag, startPoint x: 504, startPoint y: 116, endPoint x: 601, endPoint y: 113, distance: 97.3
click at [601, 113] on div "Clement Kao 8/5/24 Clement Kao 8/5/24 Product Managers Are Investors Break out …" at bounding box center [350, 220] width 673 height 448
click at [652, 114] on h1 "Great PMs Are CRUD PMs" at bounding box center [589, 114] width 153 height 15
drag, startPoint x: 644, startPoint y: 115, endPoint x: 516, endPoint y: 117, distance: 127.9
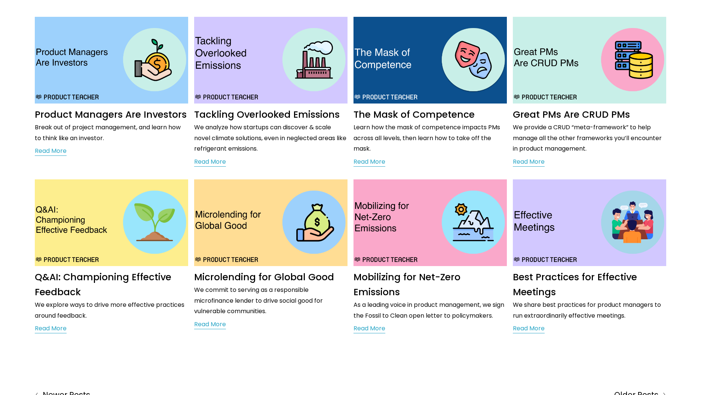
click at [516, 117] on h1 "Great PMs Are CRUD PMs" at bounding box center [589, 114] width 153 height 15
click at [511, 123] on div at bounding box center [511, 123] width 0 height 0
click at [688, 171] on div "Clement Kao 8/5/24 Clement Kao 8/5/24 Product Managers Are Investors Break out …" at bounding box center [350, 220] width 701 height 448
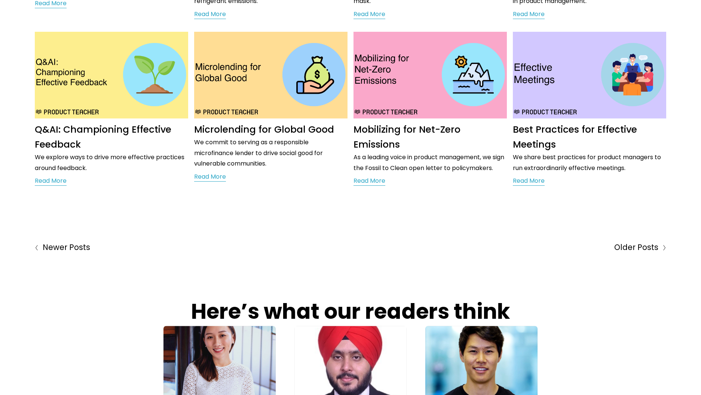
scroll to position [299, 0]
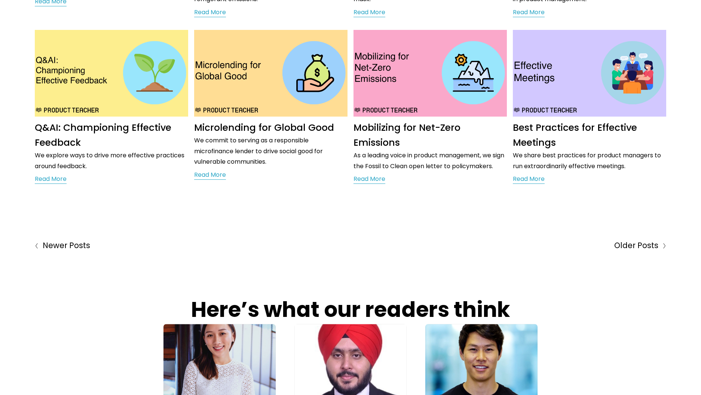
click at [653, 247] on span "Older Posts" at bounding box center [636, 246] width 44 height 14
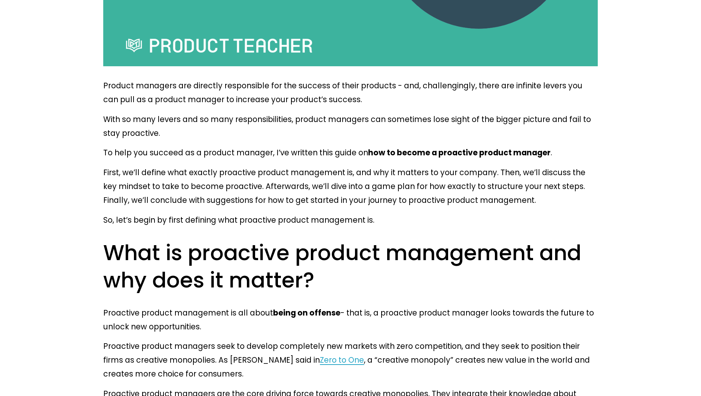
scroll to position [374, 0]
